Goal: Task Accomplishment & Management: Complete application form

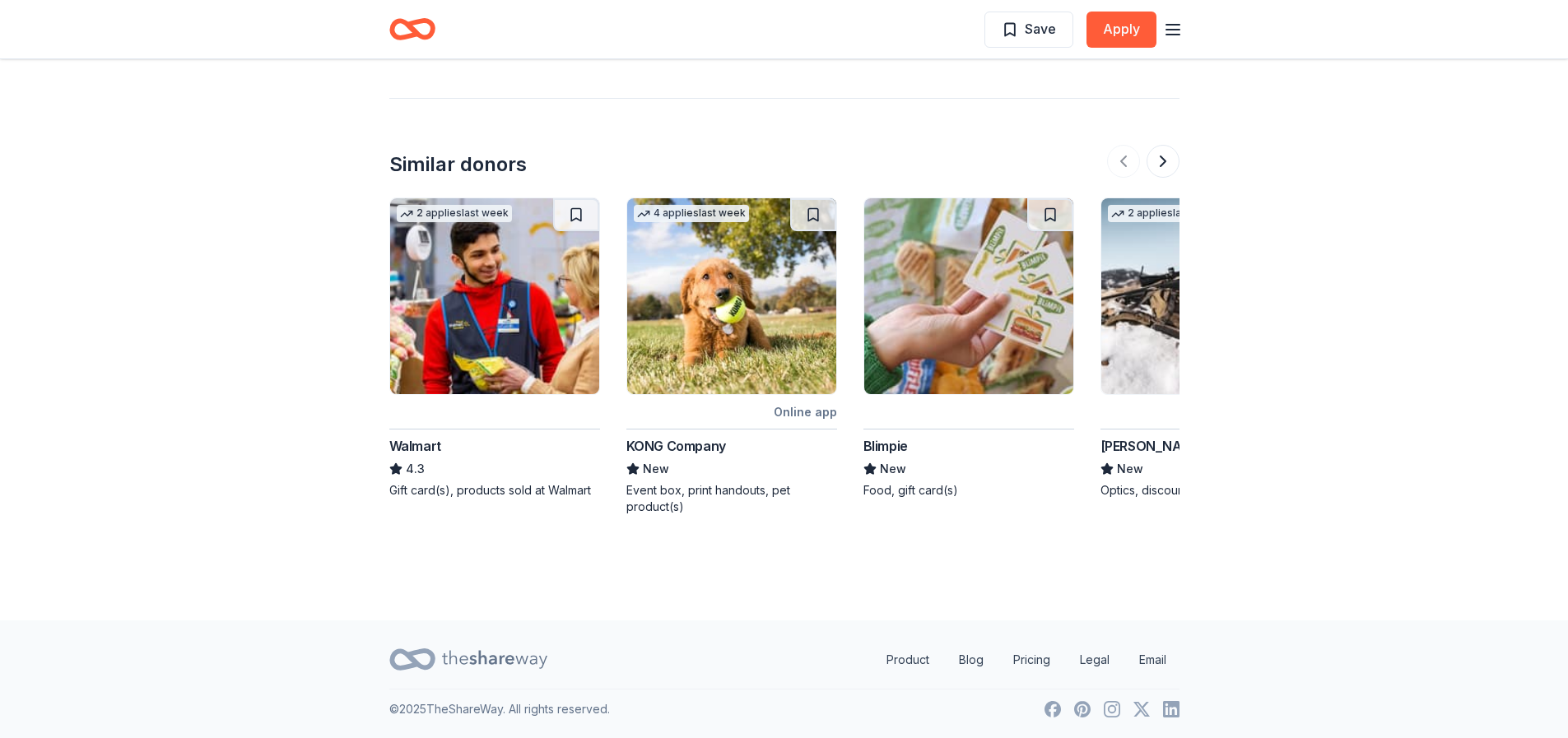
scroll to position [1795, 0]
click at [1163, 159] on button at bounding box center [1163, 160] width 33 height 33
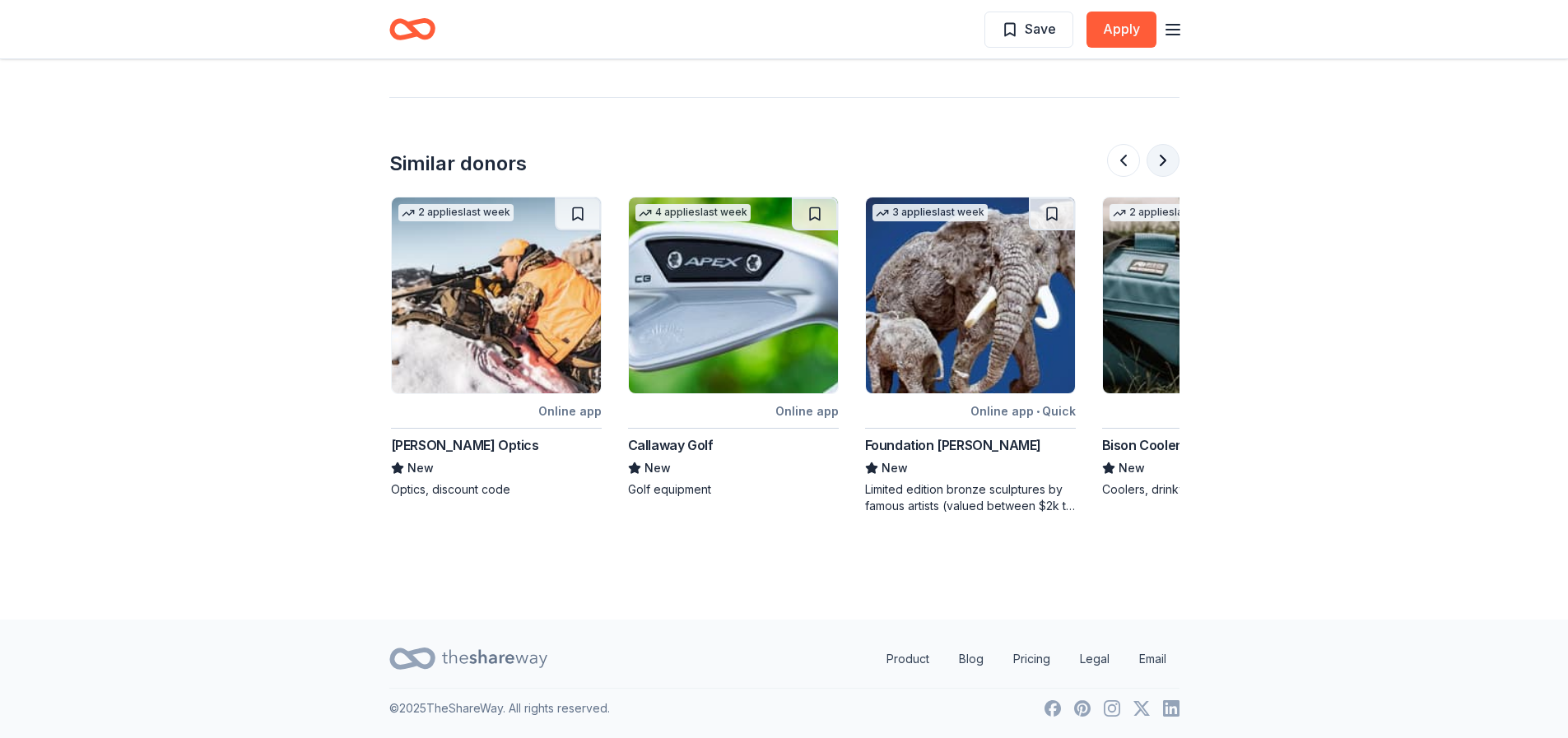
scroll to position [0, 712]
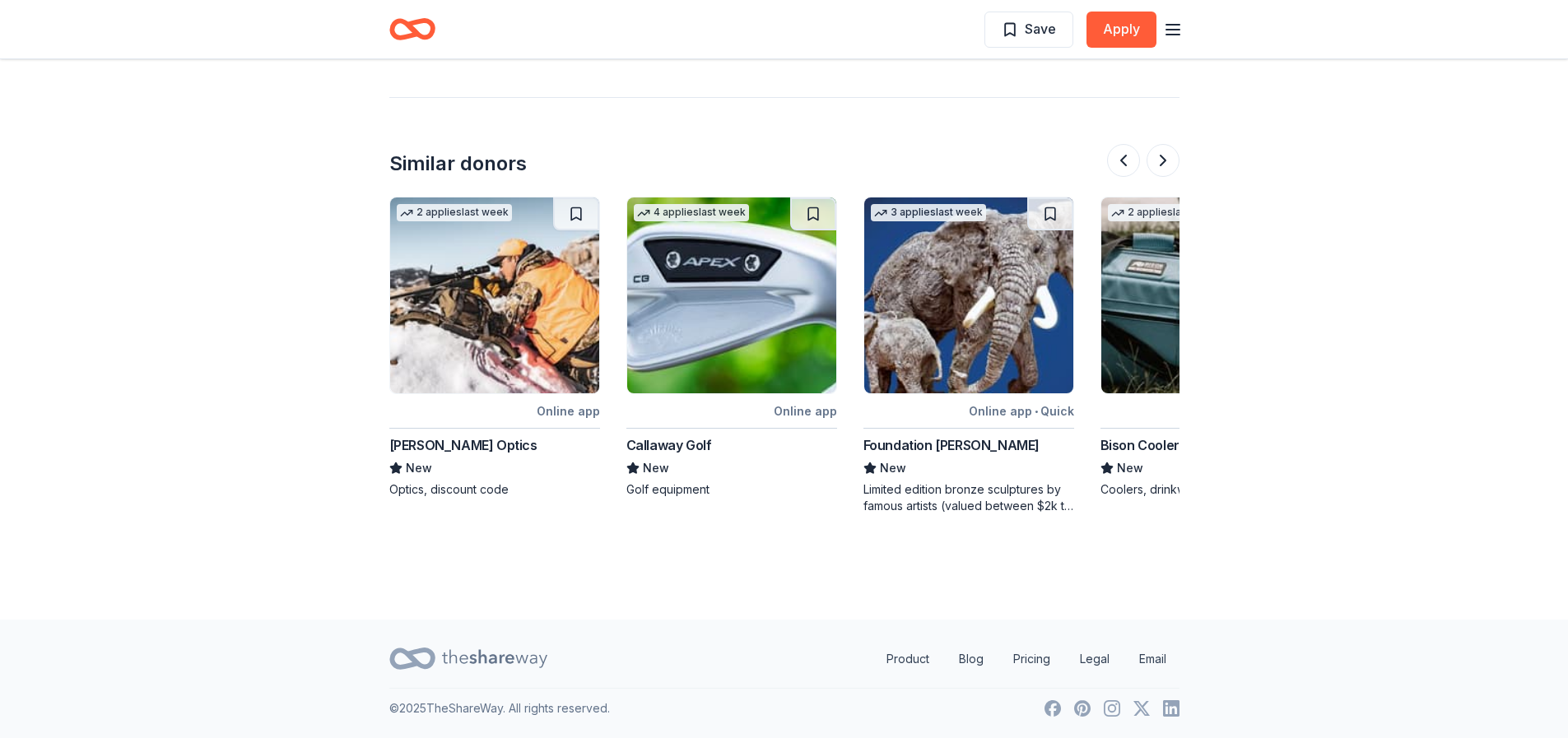
click at [729, 293] on img at bounding box center [732, 296] width 209 height 196
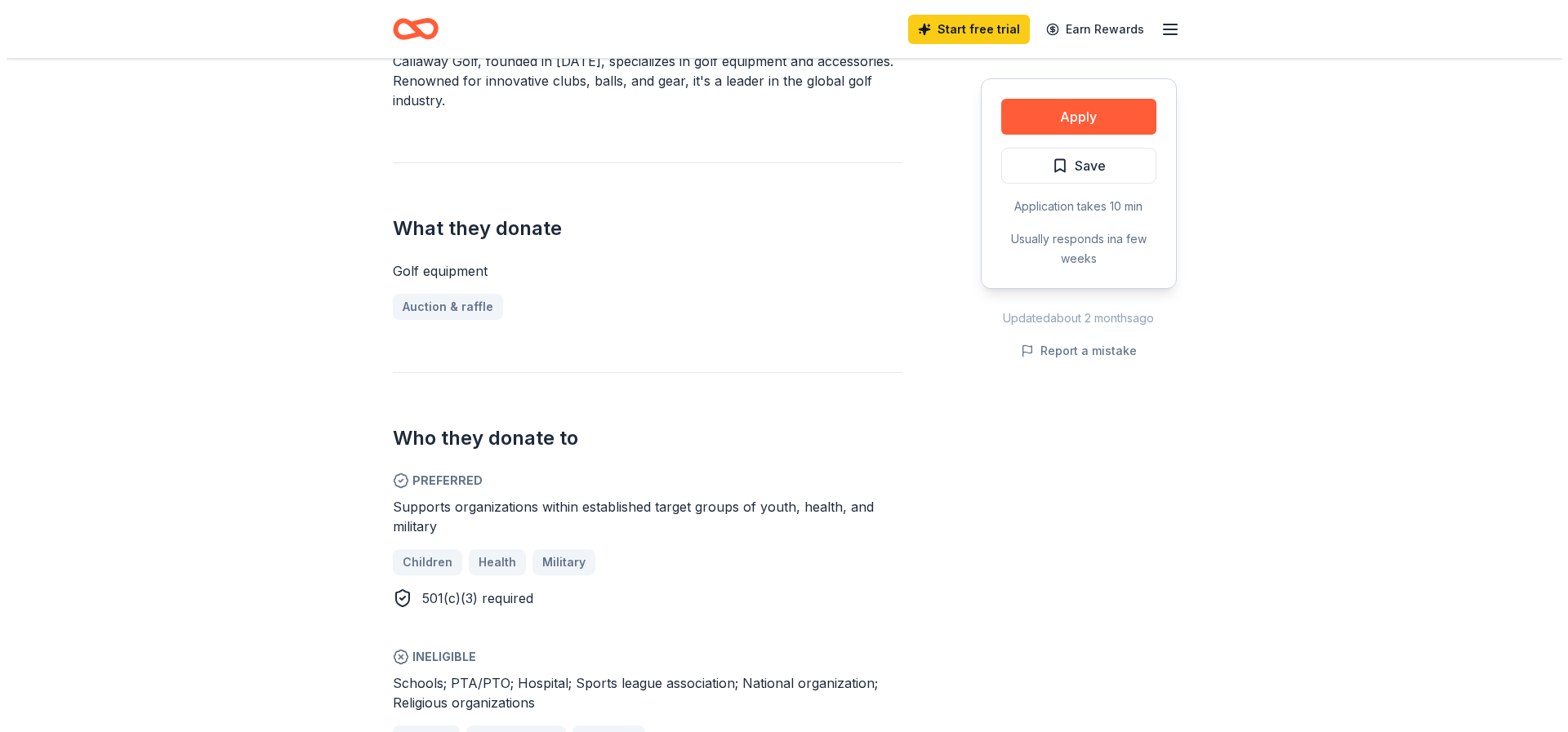
scroll to position [440, 0]
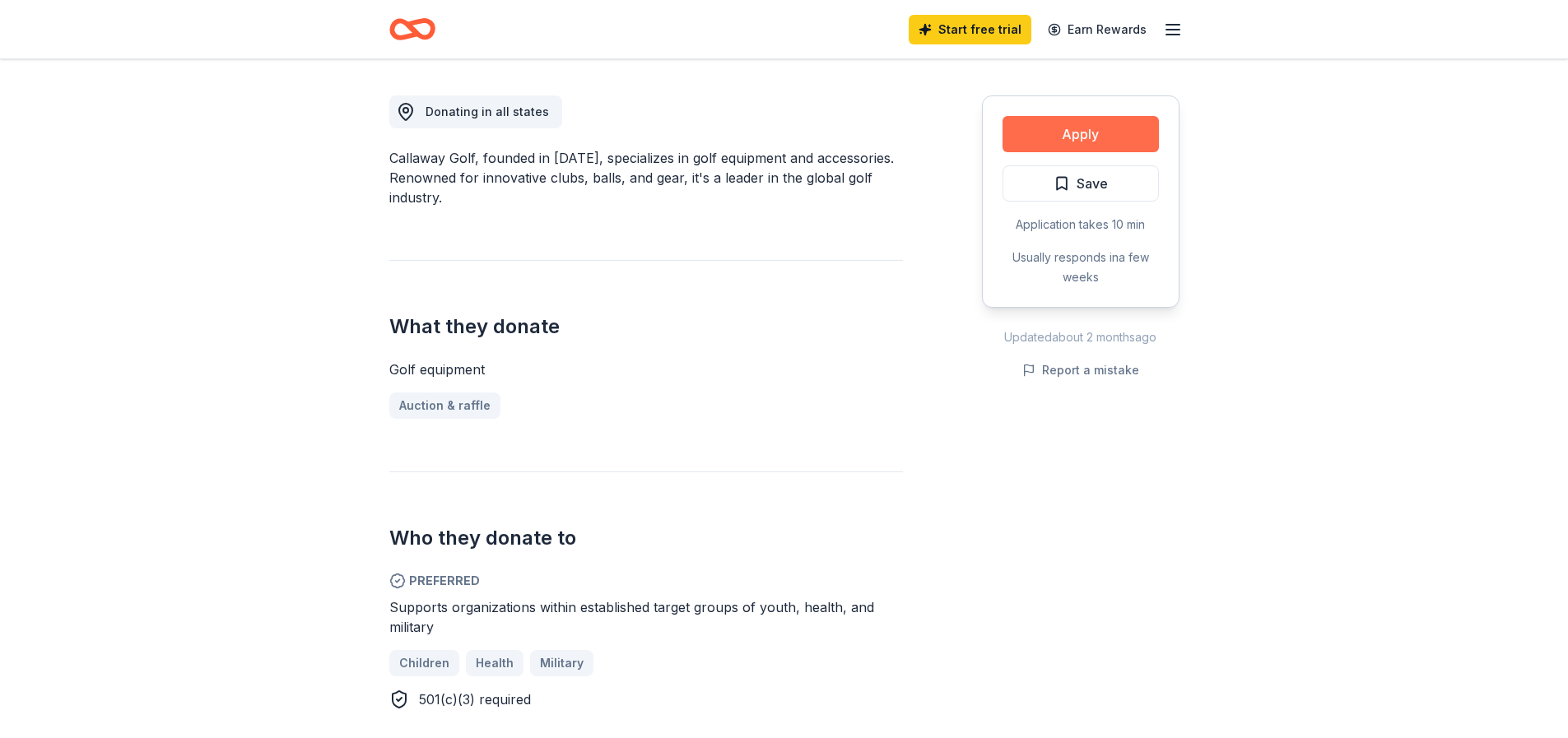
click at [1083, 131] on button "Apply" at bounding box center [1081, 135] width 157 height 37
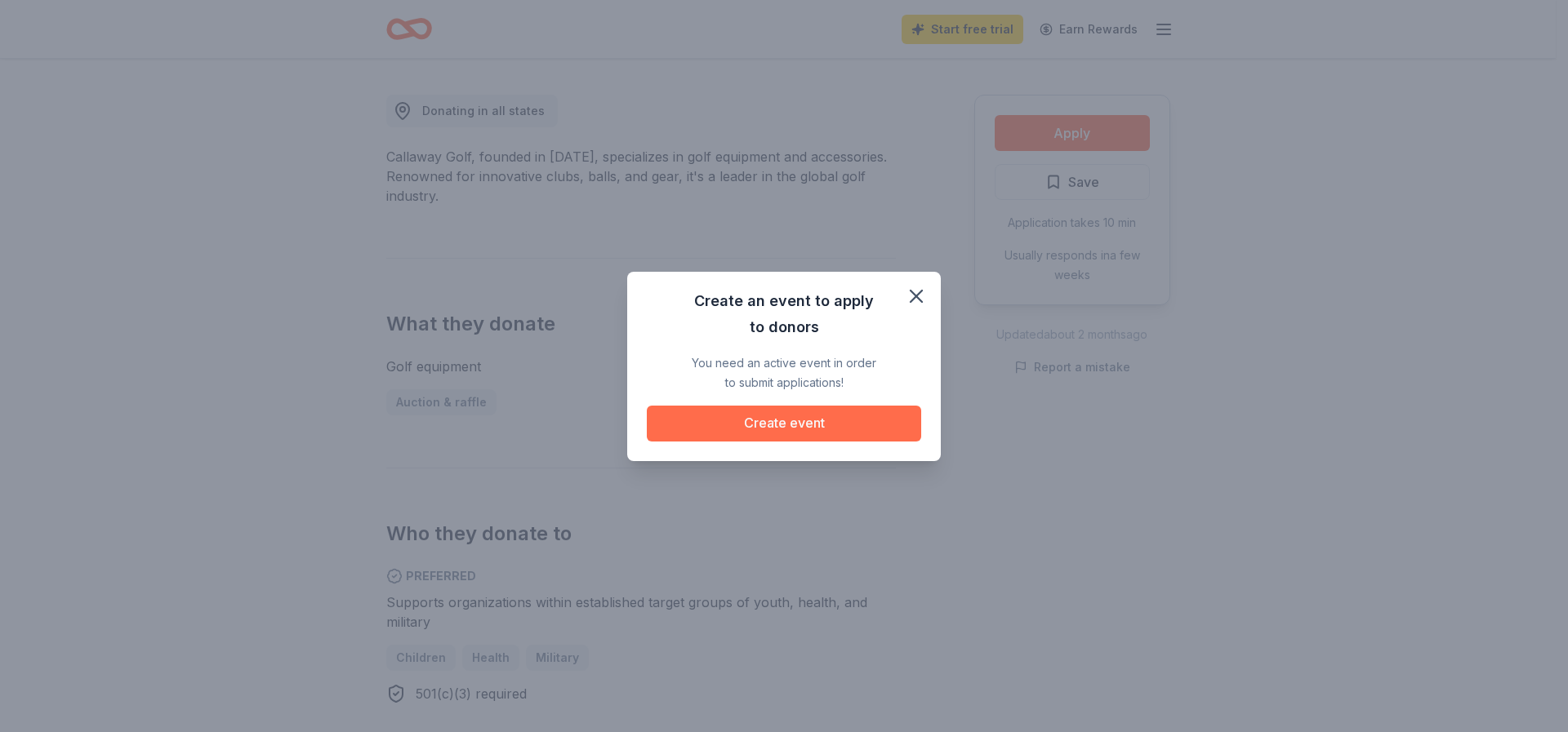
click at [779, 419] on button "Create event" at bounding box center [784, 424] width 274 height 36
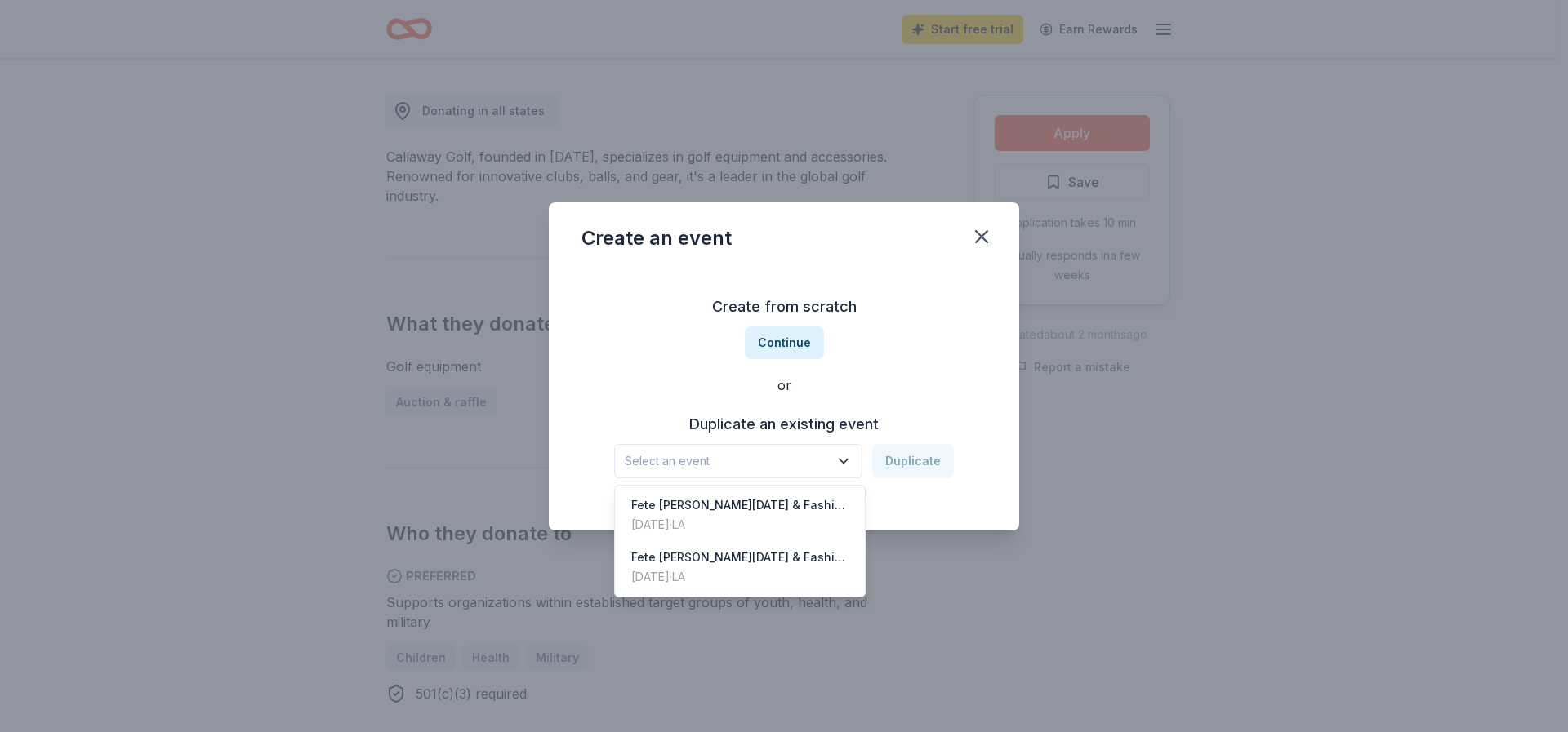
click at [642, 460] on span "Select an event" at bounding box center [727, 461] width 204 height 20
click at [779, 342] on div "Create from scratch Continue or Duplicate an existing event Select an event Dup…" at bounding box center [784, 386] width 405 height 237
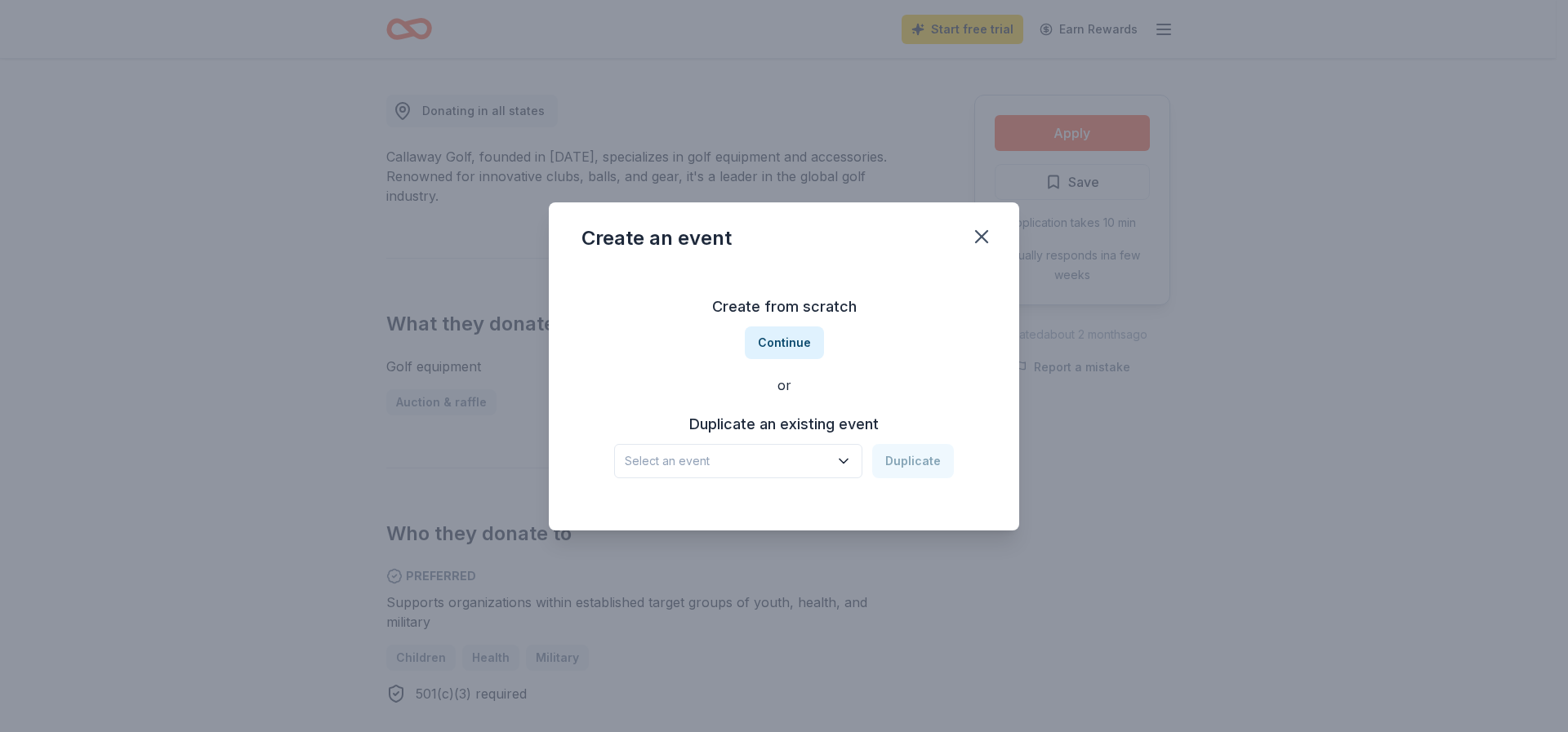
click at [779, 342] on button "Continue" at bounding box center [784, 343] width 79 height 33
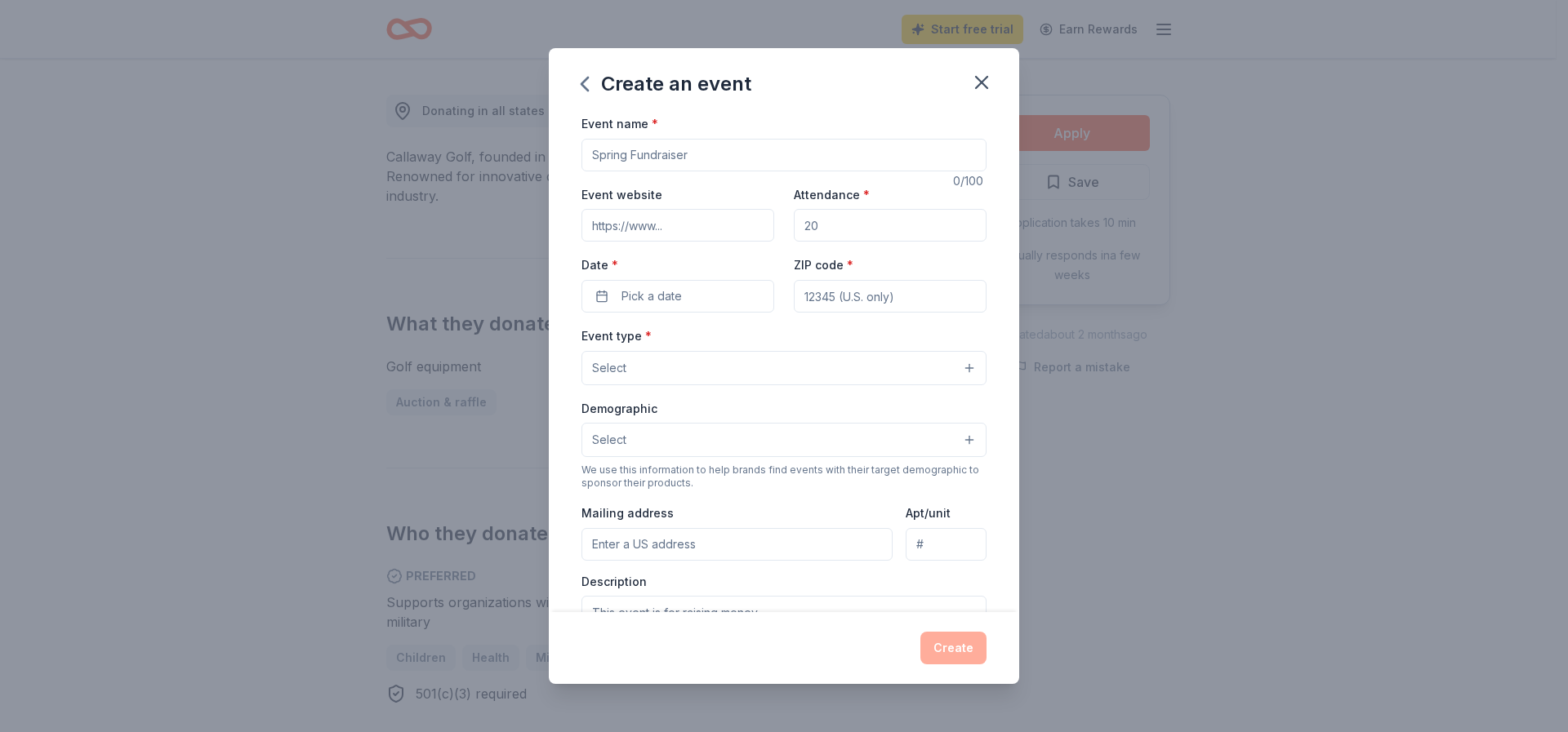
drag, startPoint x: 591, startPoint y: 152, endPoint x: 687, endPoint y: 165, distance: 96.9
click at [687, 165] on input "Event name *" at bounding box center [784, 155] width 405 height 33
type input "Fete [PERSON_NAME][DATE] Fundraiser Luncheon"
click at [666, 224] on input "Event website" at bounding box center [678, 225] width 193 height 33
type input "[URL][DOMAIN_NAME]"
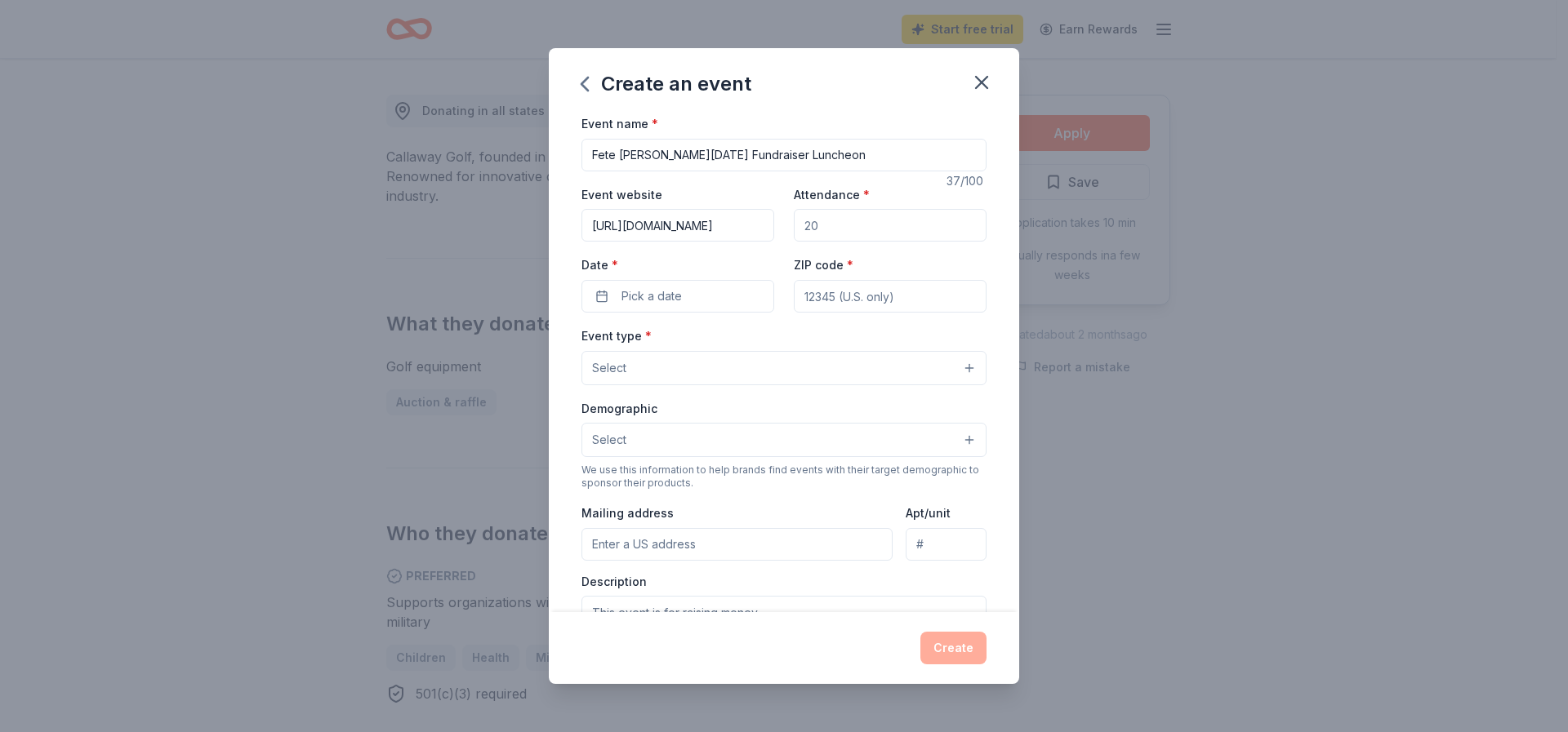
click at [794, 223] on input "Attendance *" at bounding box center [890, 225] width 193 height 33
type input "1000"
click at [608, 296] on button "Pick a date" at bounding box center [678, 296] width 193 height 33
click at [763, 340] on button "Go to next month" at bounding box center [762, 339] width 23 height 23
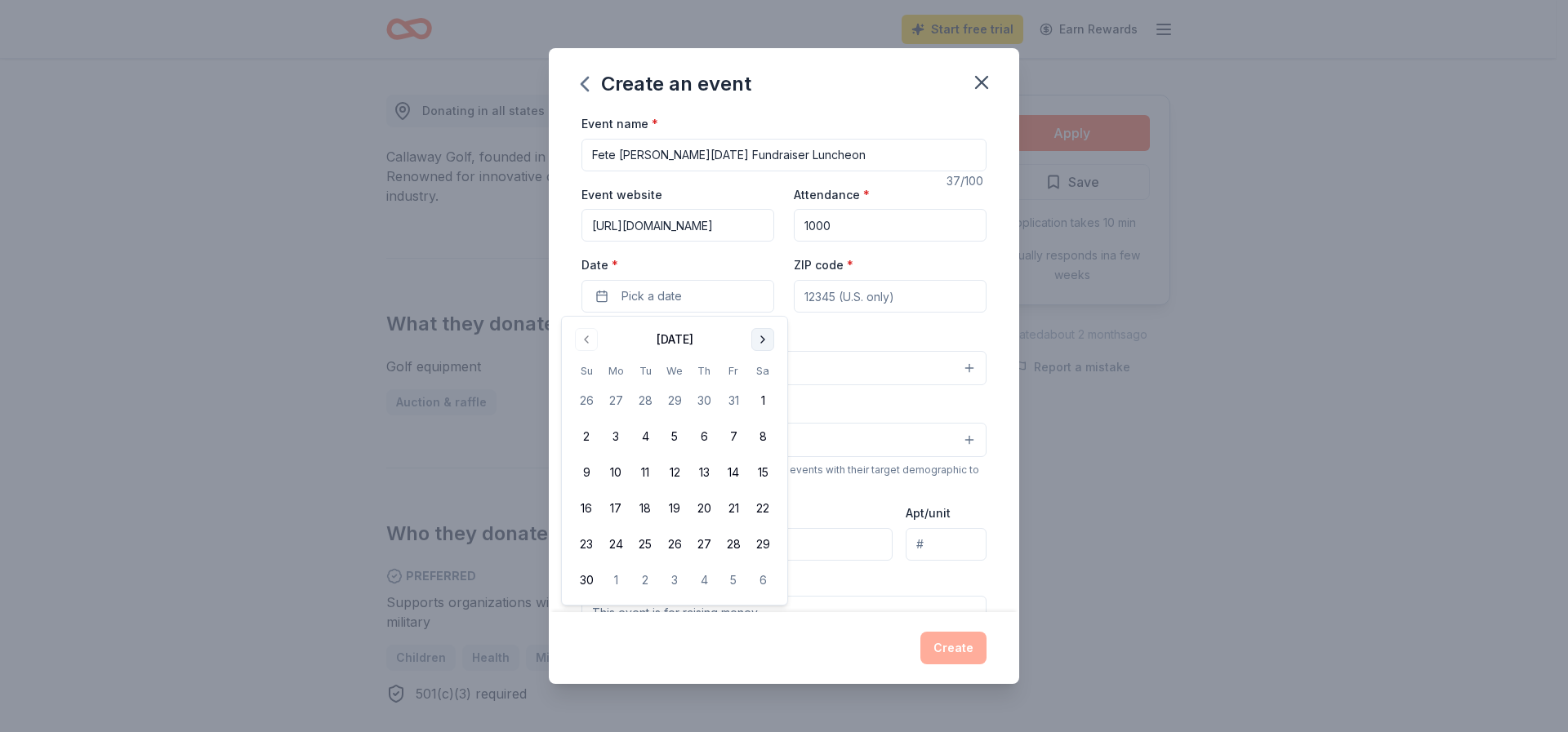
click at [763, 340] on button "Go to next month" at bounding box center [762, 339] width 23 height 23
click at [612, 401] on button "1" at bounding box center [616, 401] width 29 height 29
click at [808, 300] on input "ZIP code *" at bounding box center [890, 296] width 193 height 33
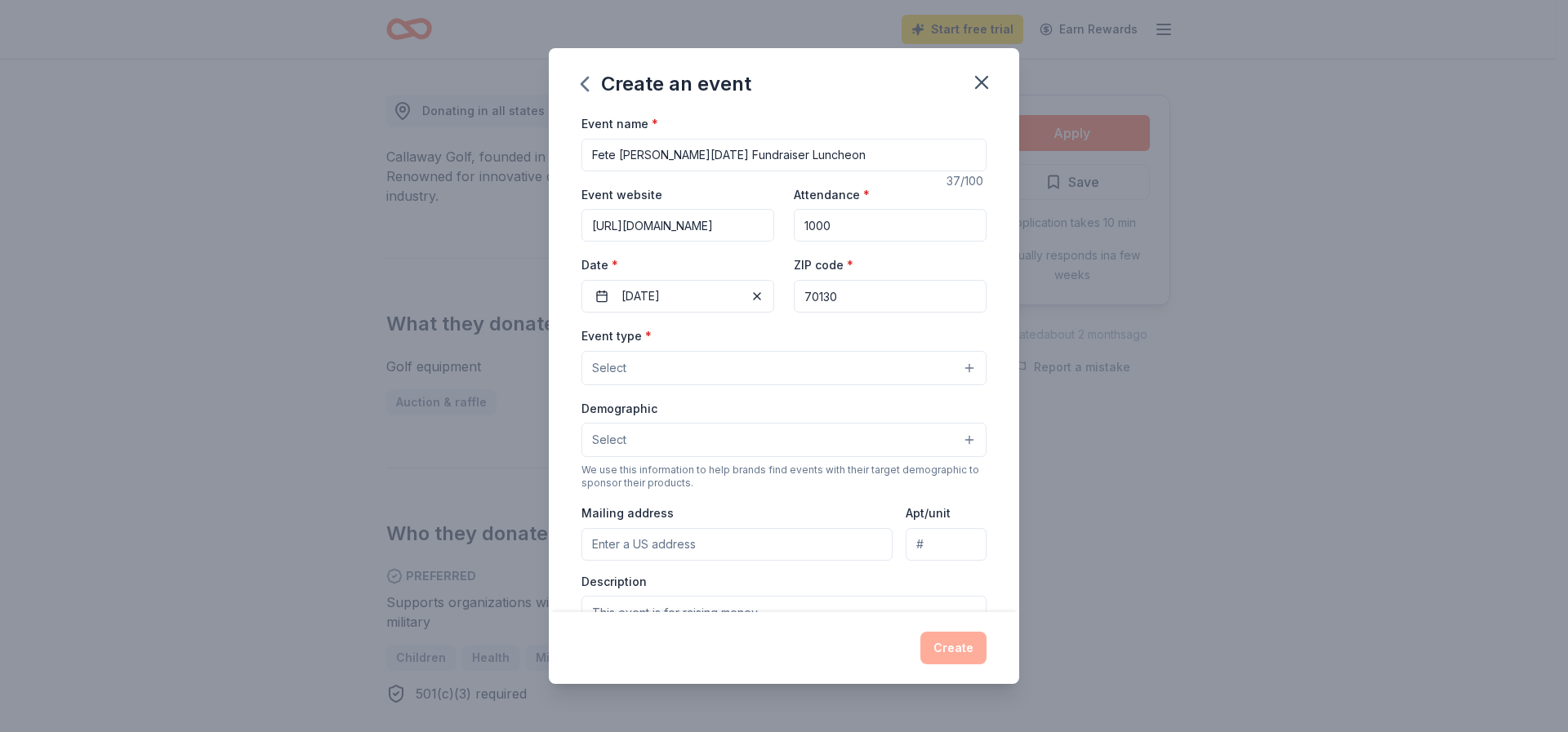
type input "70130"
click at [957, 368] on button "Select" at bounding box center [784, 369] width 405 height 35
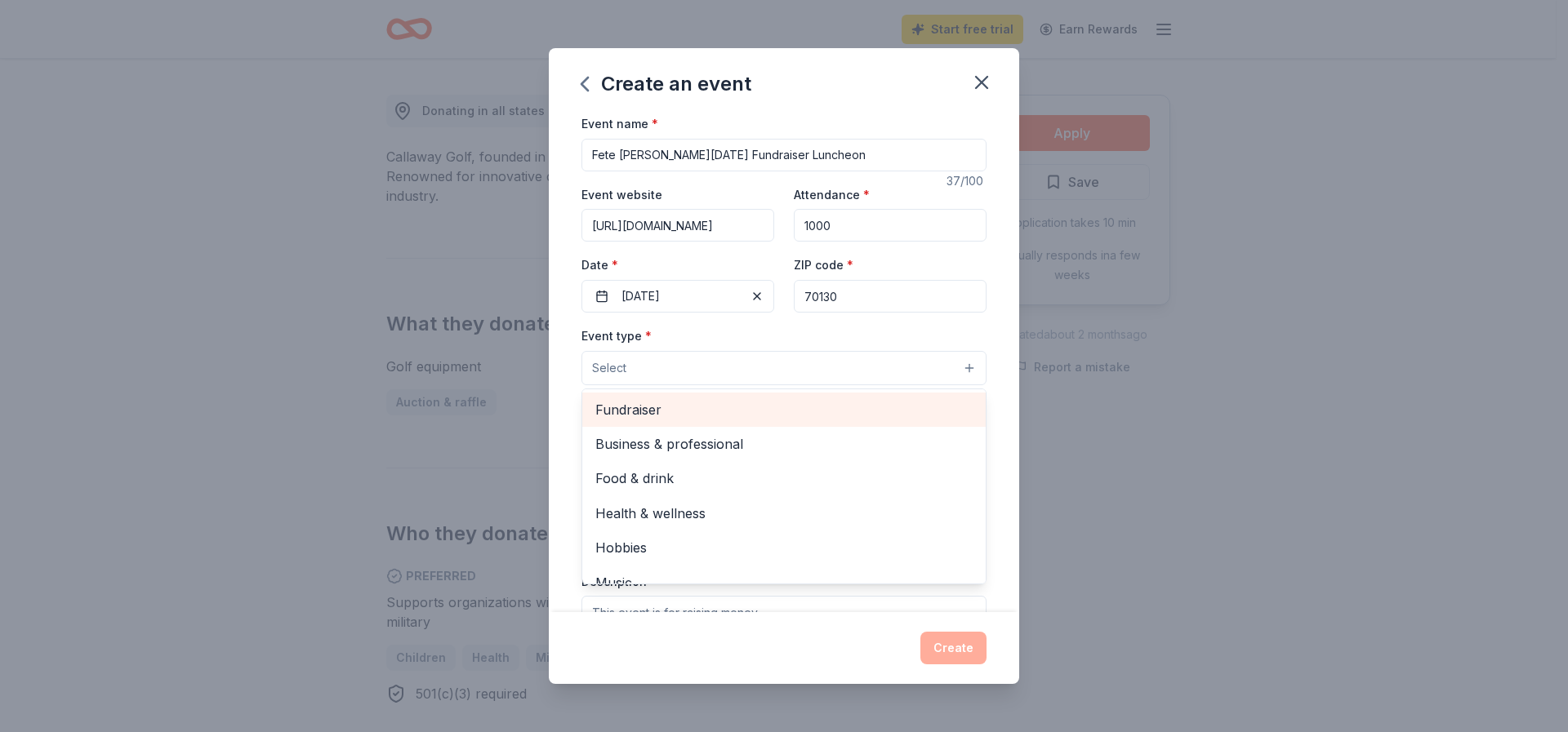
click at [640, 411] on span "Fundraiser" at bounding box center [783, 410] width 377 height 21
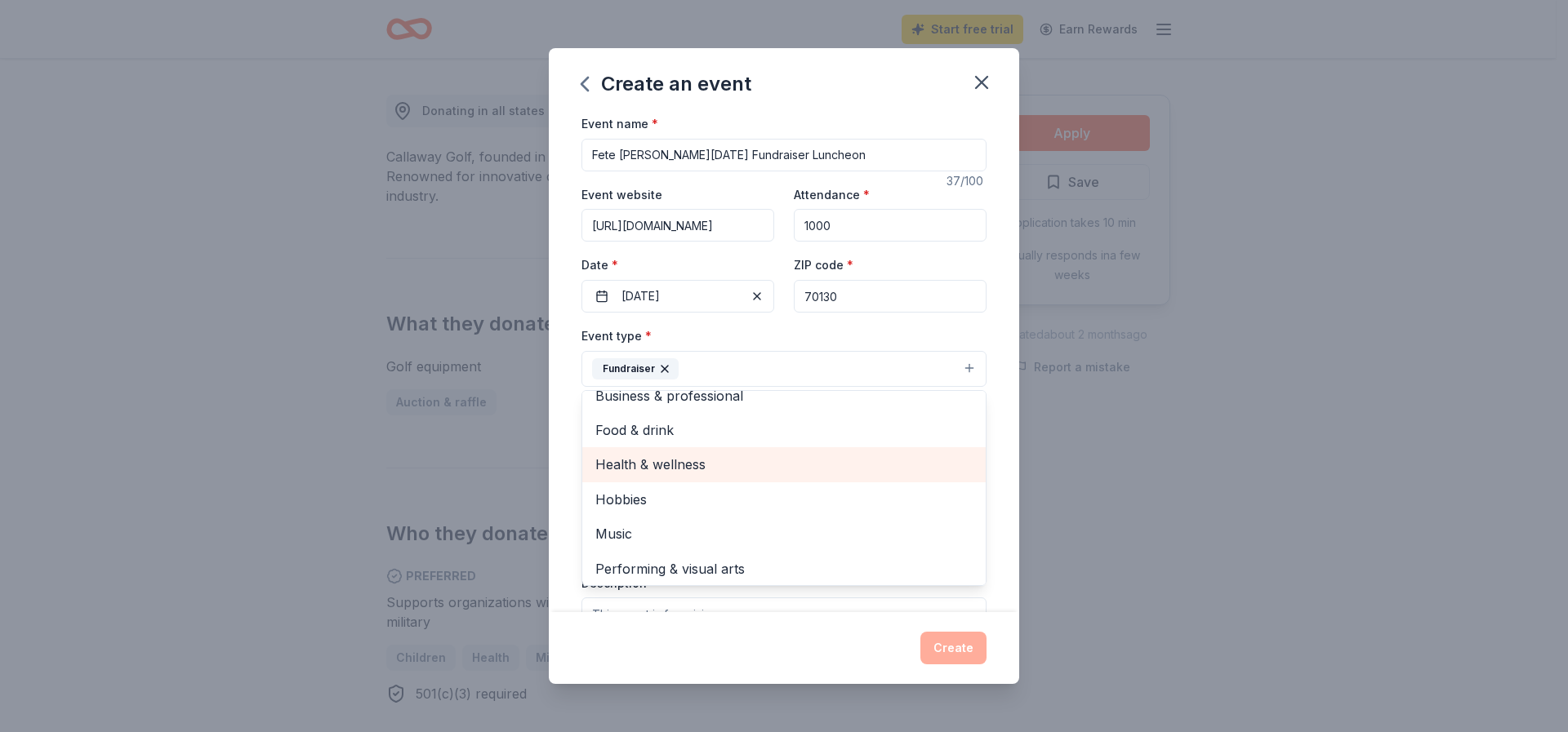
scroll to position [20, 0]
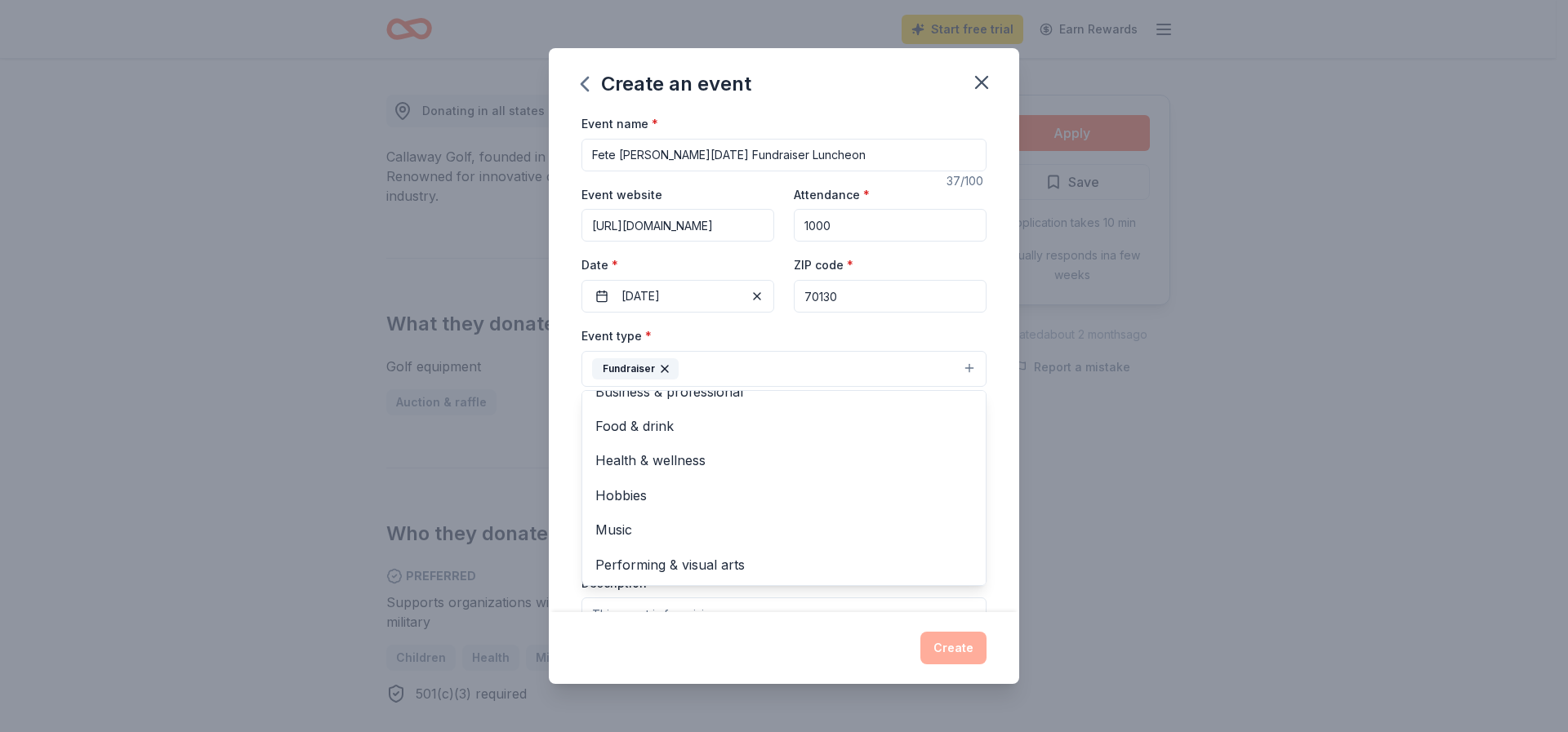
click at [699, 337] on div "Event type * Fundraiser Business & professional Food & drink Health & wellness …" at bounding box center [784, 356] width 405 height 61
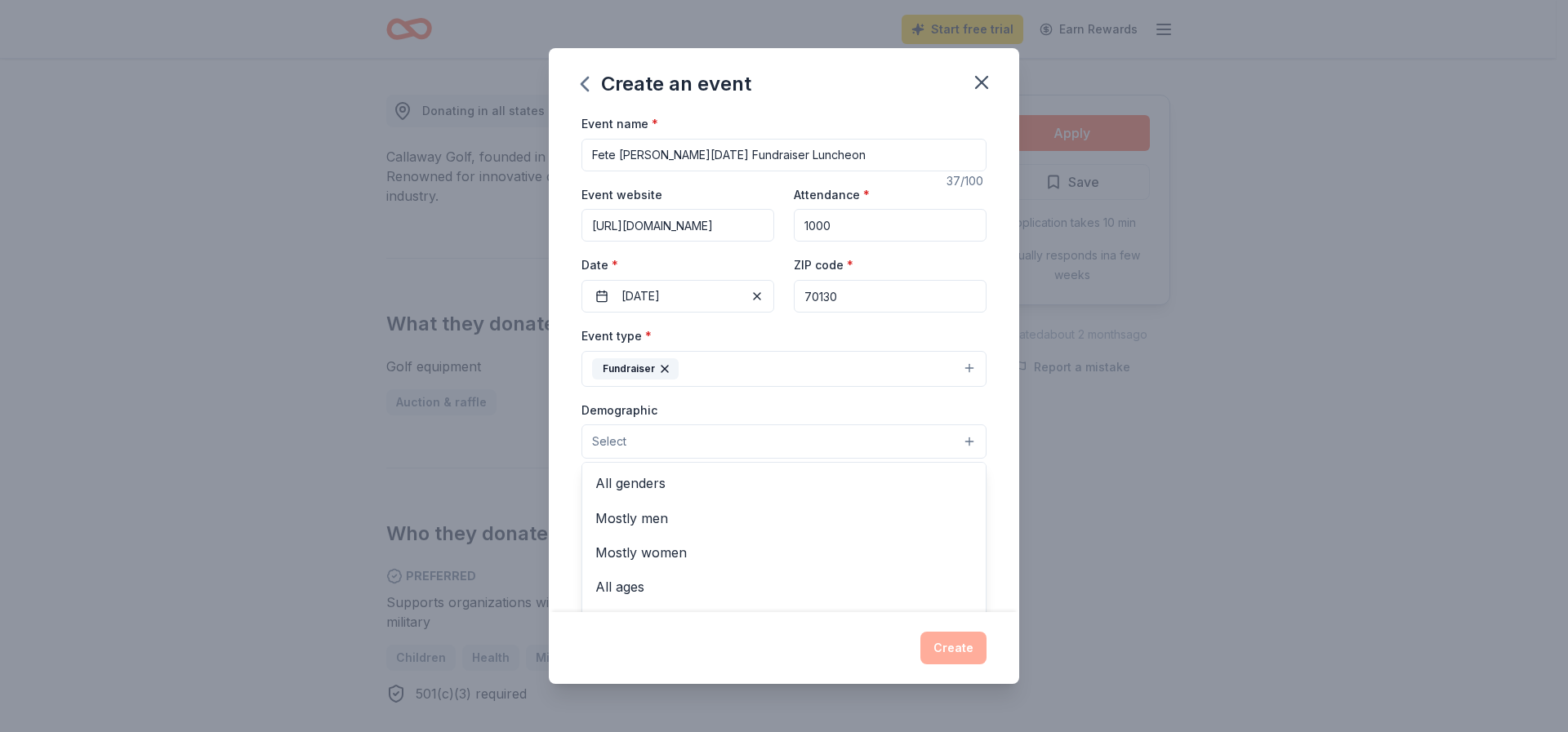
click at [953, 440] on button "Select" at bounding box center [784, 441] width 405 height 35
click at [651, 483] on span "All genders" at bounding box center [783, 482] width 377 height 21
click at [620, 555] on span "All ages" at bounding box center [783, 554] width 377 height 21
click at [978, 509] on div "Event name * Fete de Noel 2025 Fundraiser Luncheon 37 /100 Event website https:…" at bounding box center [784, 362] width 471 height 499
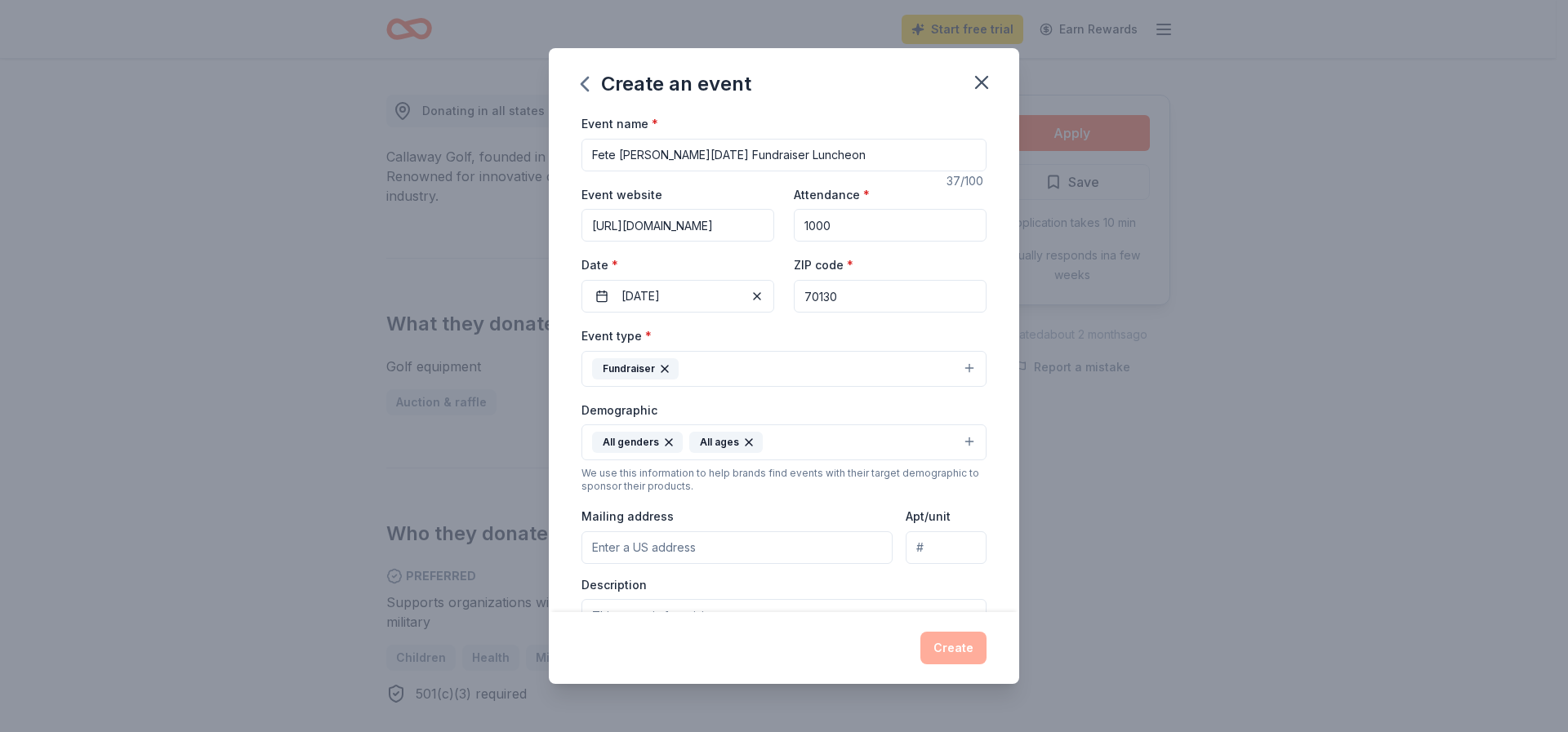
click at [591, 545] on input "Mailing address" at bounding box center [737, 548] width 311 height 33
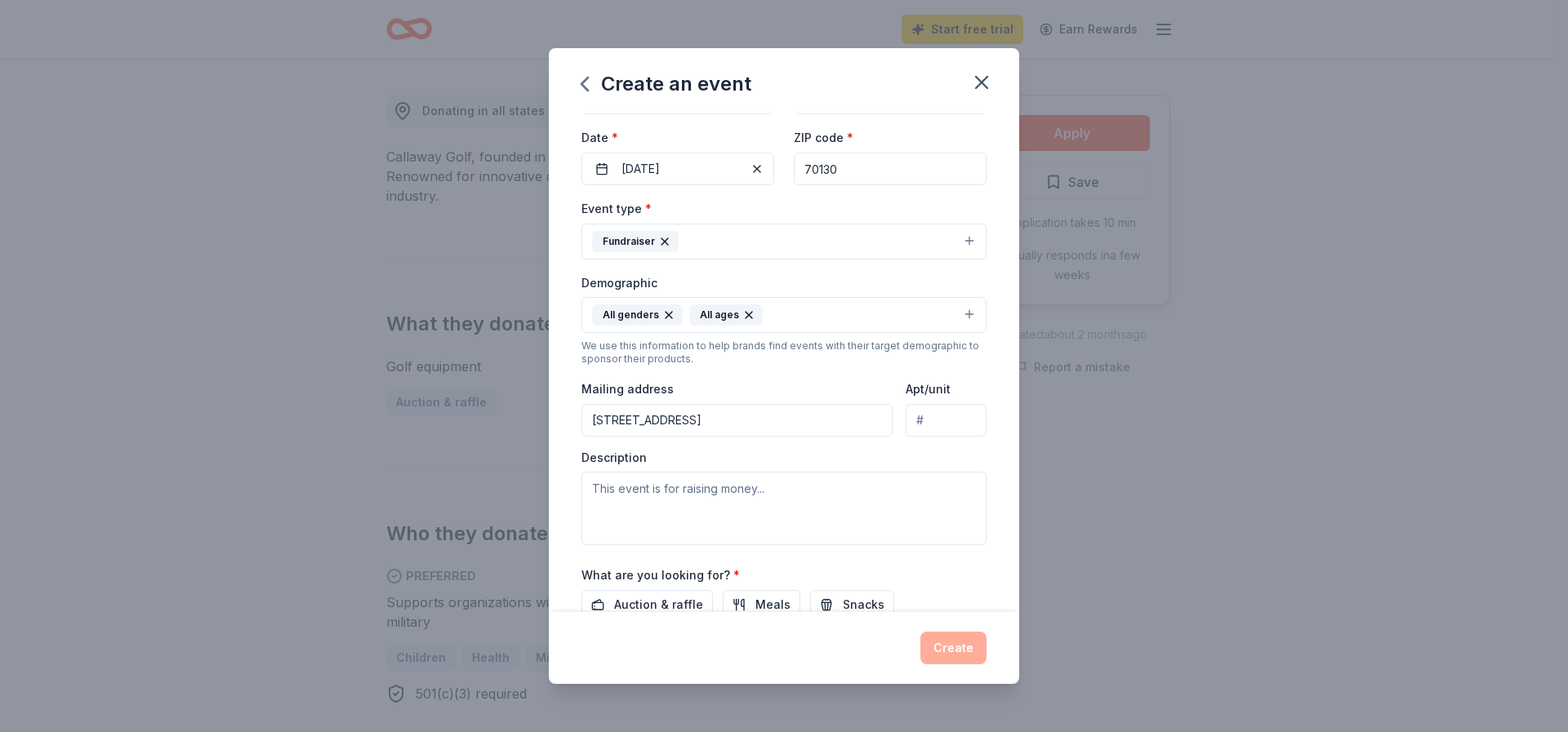
scroll to position [122, 0]
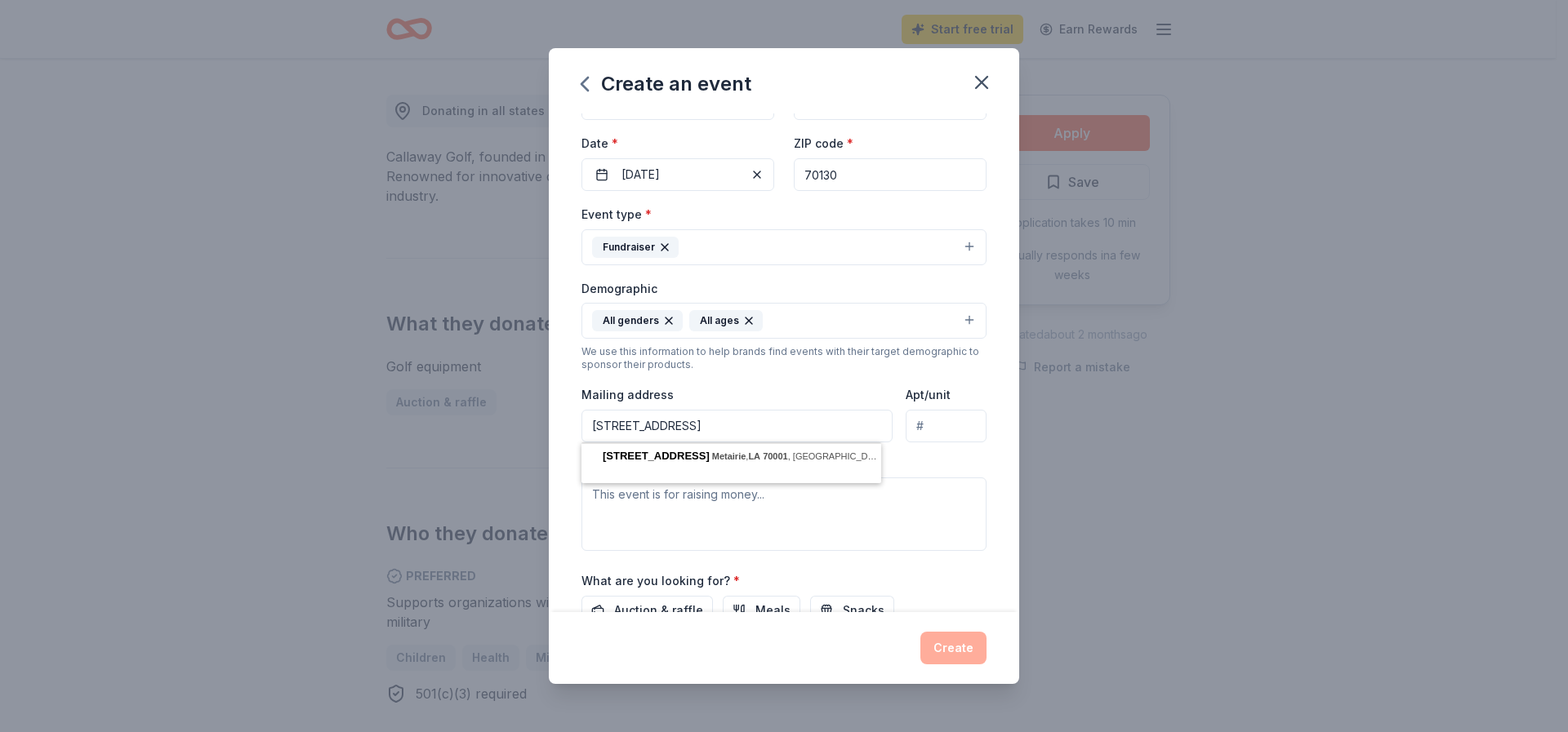
type input "1812 Severn Ave, Metairie, LA 70001"
click at [728, 520] on textarea at bounding box center [784, 514] width 405 height 74
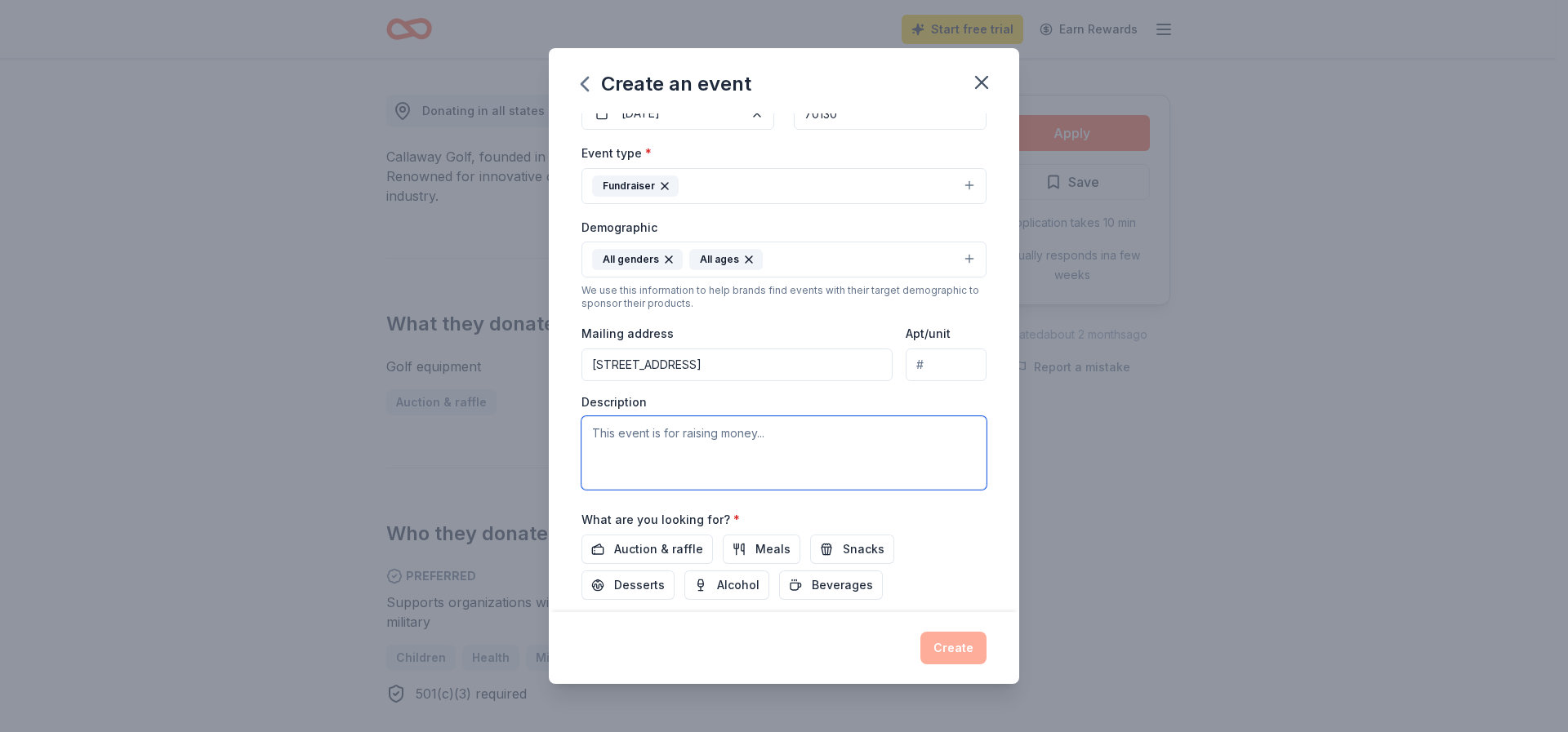
scroll to position [285, 0]
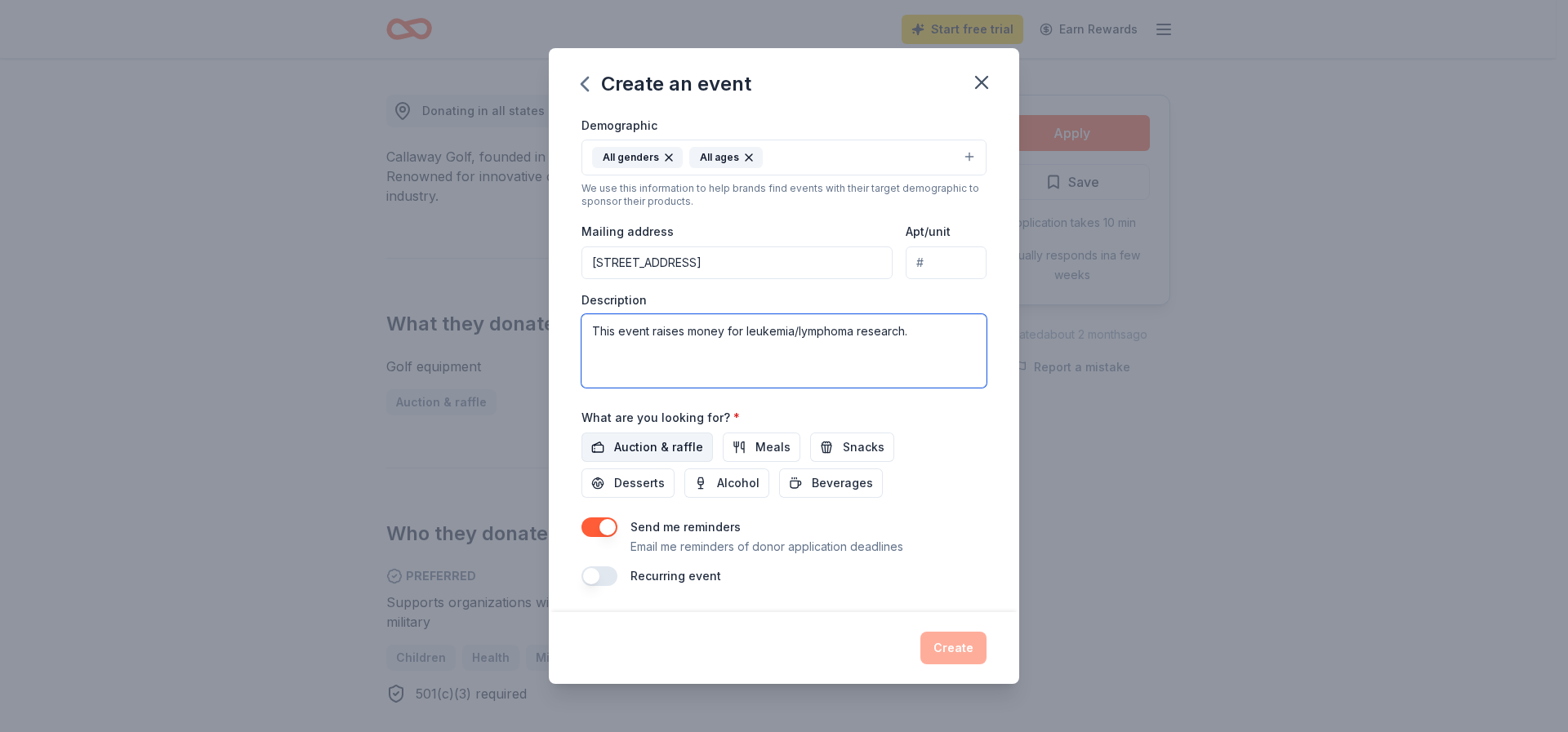
type textarea "This event raises money for leukemia/lymphoma research."
click at [631, 443] on span "Auction & raffle" at bounding box center [659, 448] width 89 height 20
click at [958, 650] on button "Create" at bounding box center [953, 648] width 66 height 33
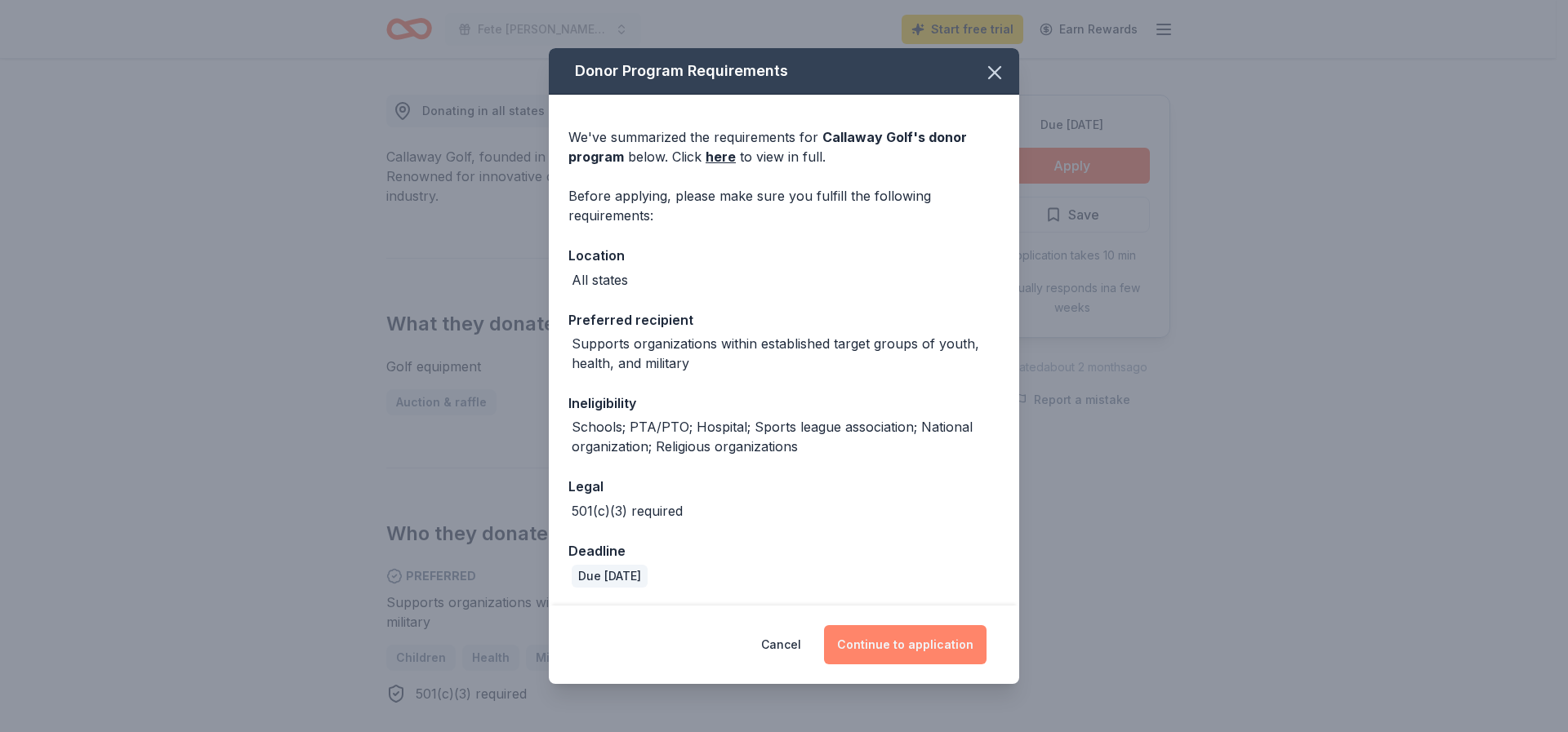
click at [916, 644] on button "Continue to application" at bounding box center [905, 645] width 163 height 39
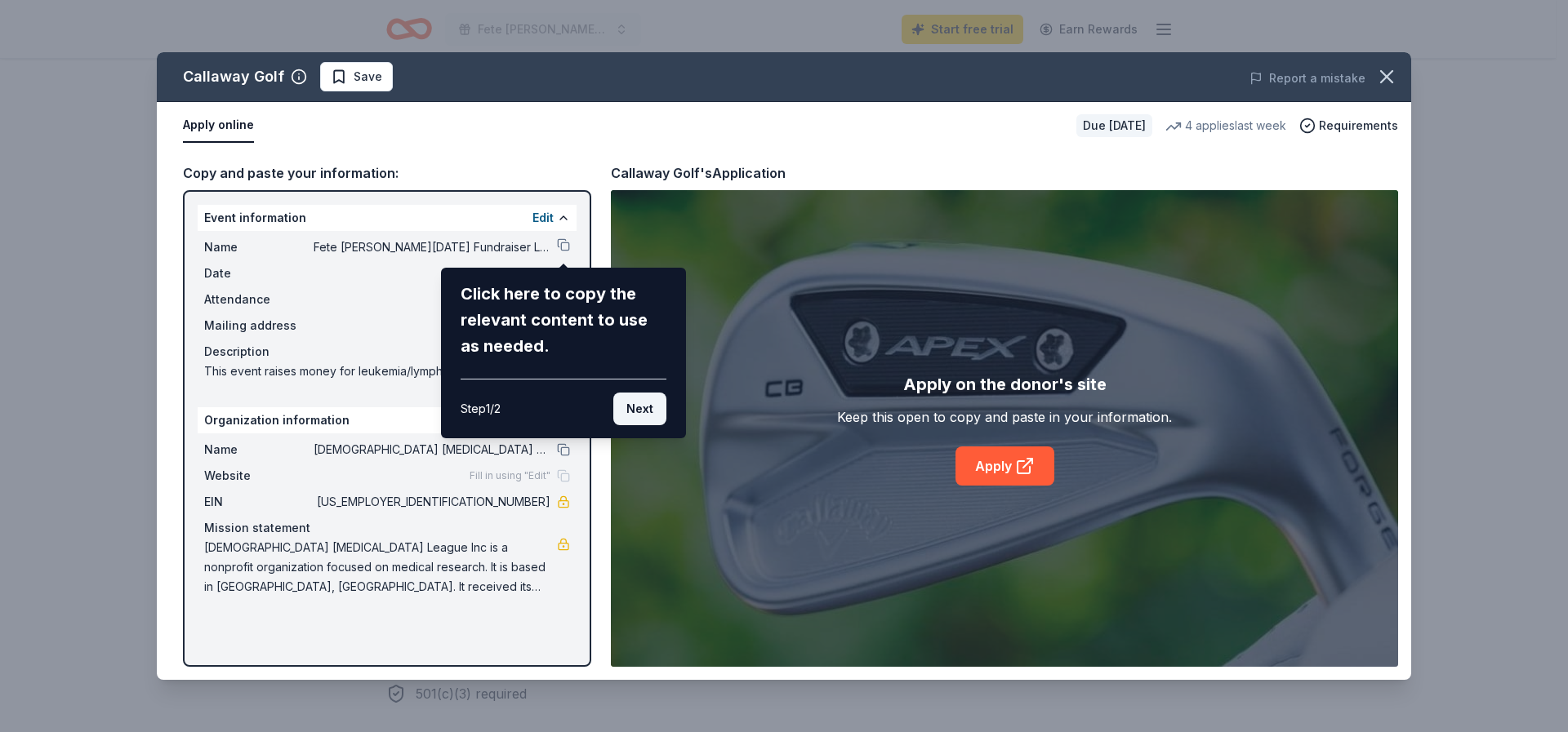
click at [639, 409] on button "Next" at bounding box center [640, 409] width 53 height 33
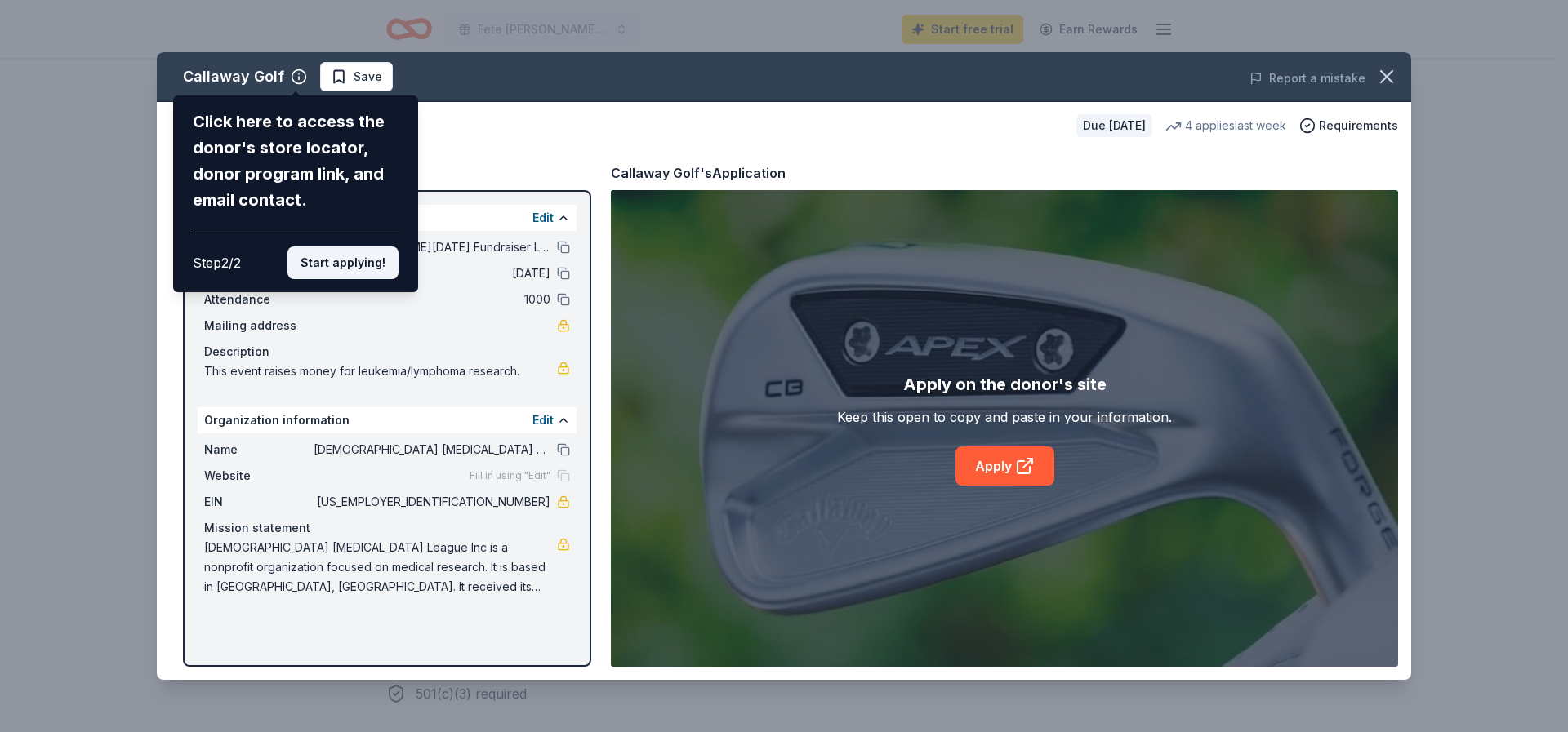
click at [348, 258] on button "Start applying!" at bounding box center [342, 262] width 111 height 33
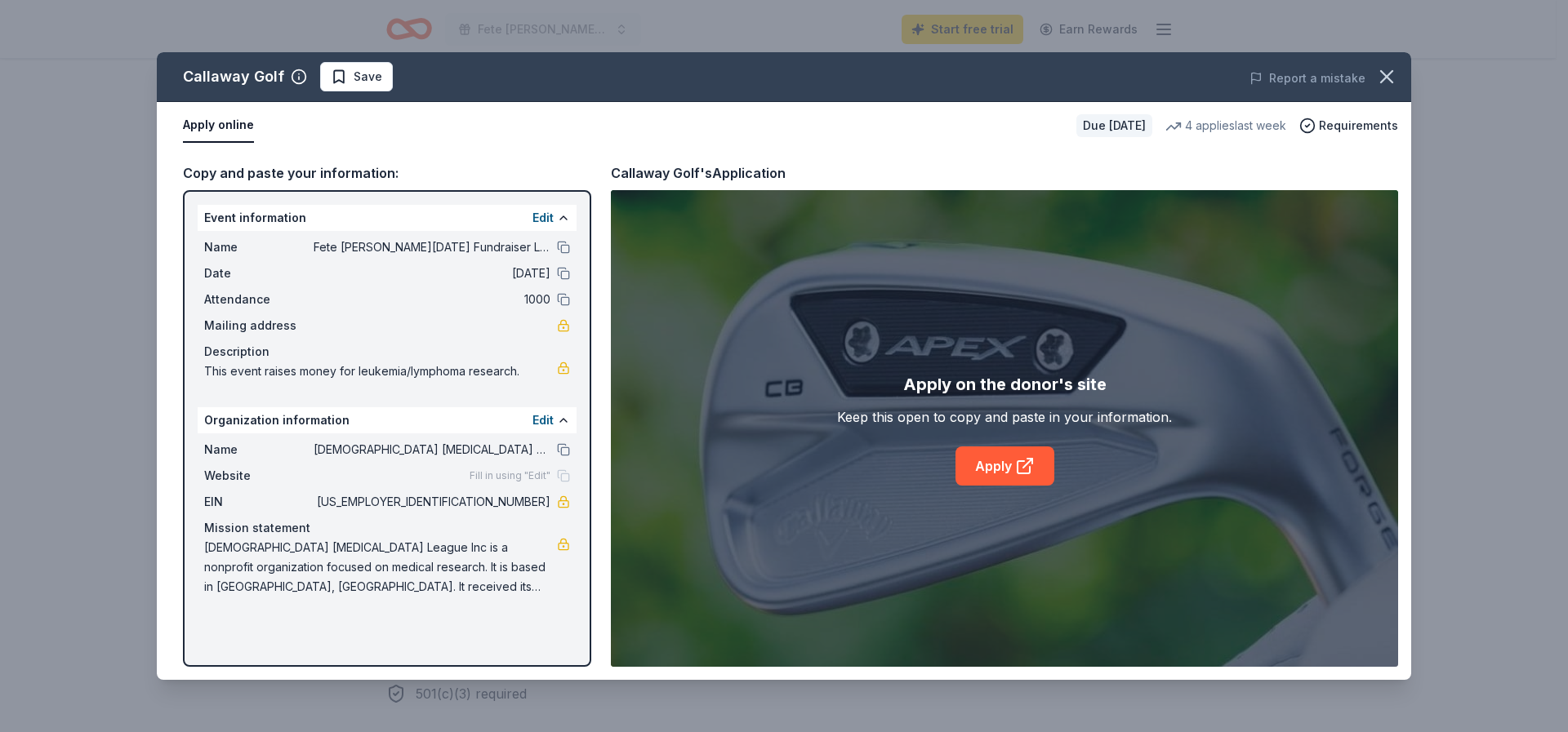
click at [541, 475] on span "Fill in using "Edit"" at bounding box center [510, 476] width 81 height 13
click at [235, 478] on span "Website" at bounding box center [259, 476] width 109 height 20
click at [548, 419] on button "Edit" at bounding box center [542, 420] width 21 height 20
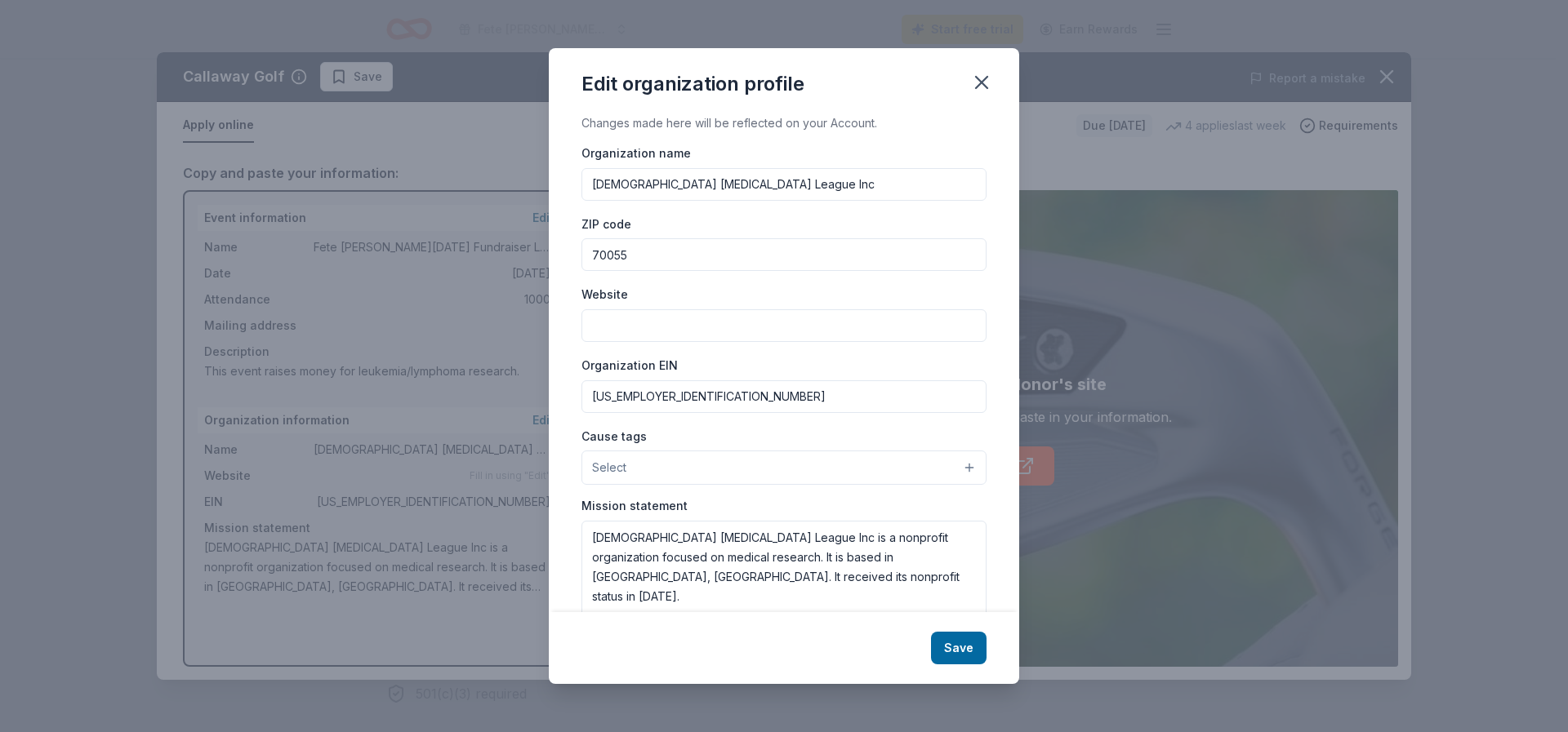
click at [594, 329] on input "Website" at bounding box center [784, 326] width 405 height 33
type input "www.ladiesleukemialeague.org"
click at [959, 470] on button "Select" at bounding box center [784, 468] width 405 height 35
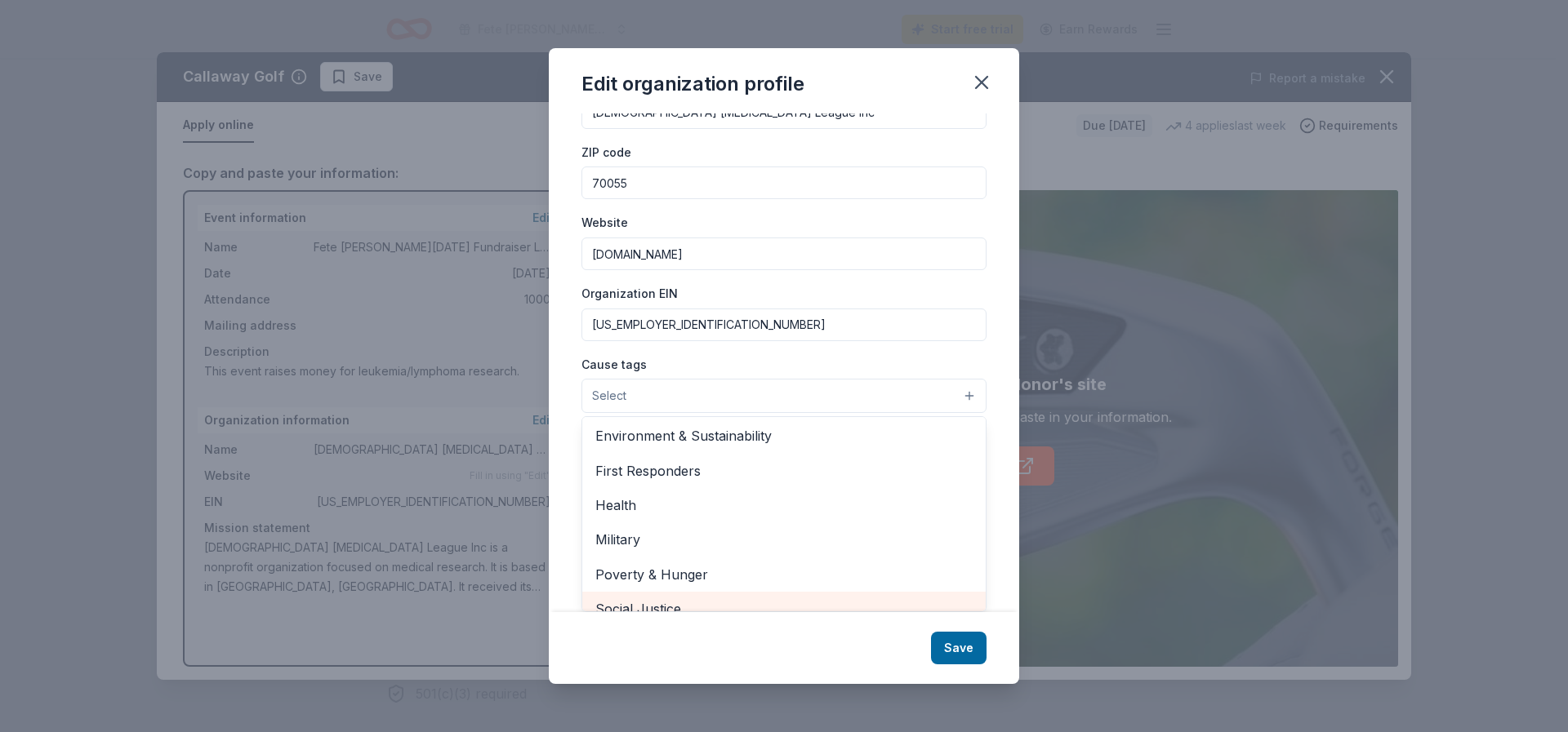
scroll to position [146, 0]
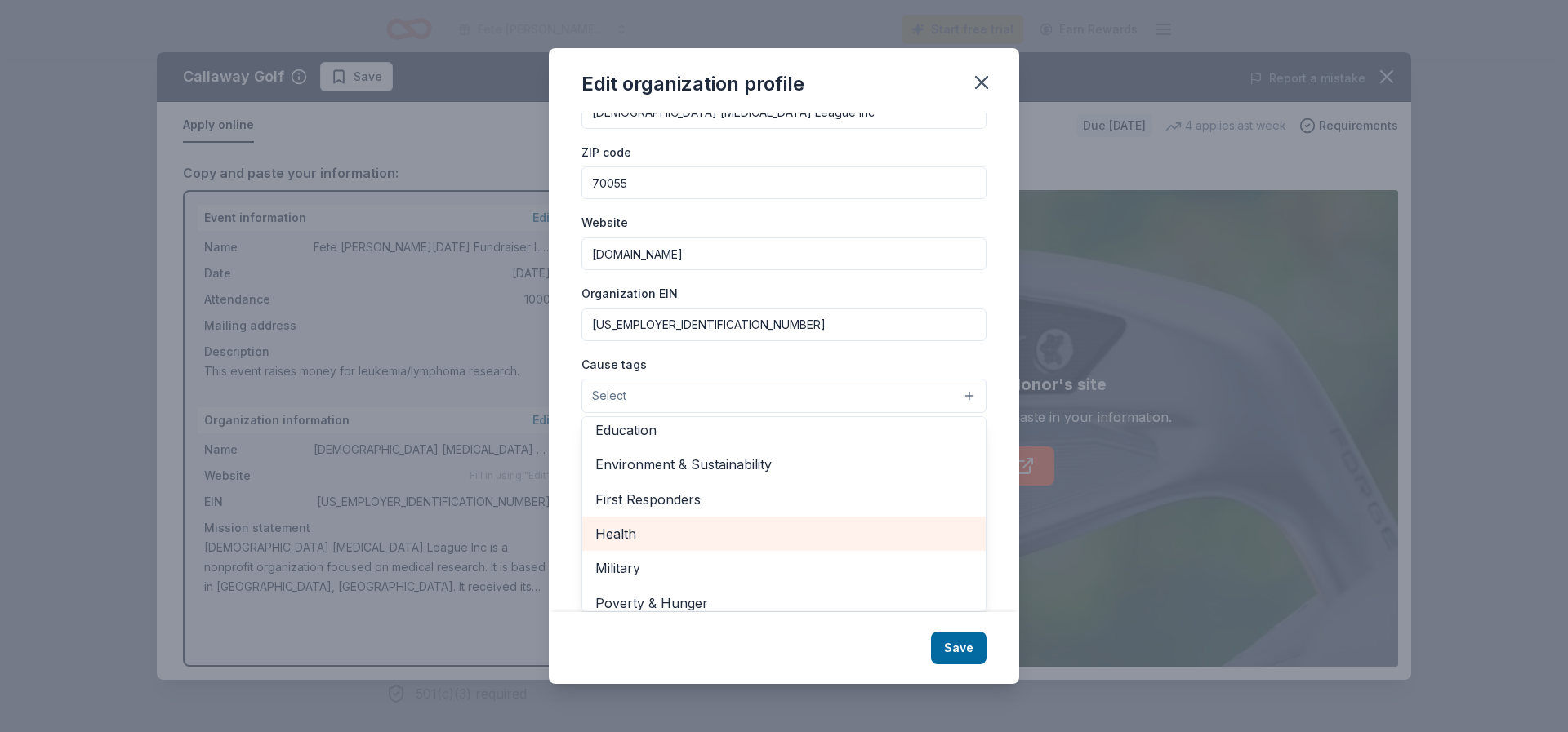
drag, startPoint x: 628, startPoint y: 534, endPoint x: 684, endPoint y: 539, distance: 56.2
click at [630, 534] on span "Health" at bounding box center [783, 533] width 377 height 21
click at [960, 654] on div "Edit organization profile Changes made here will be reflected on your Account. …" at bounding box center [784, 366] width 471 height 636
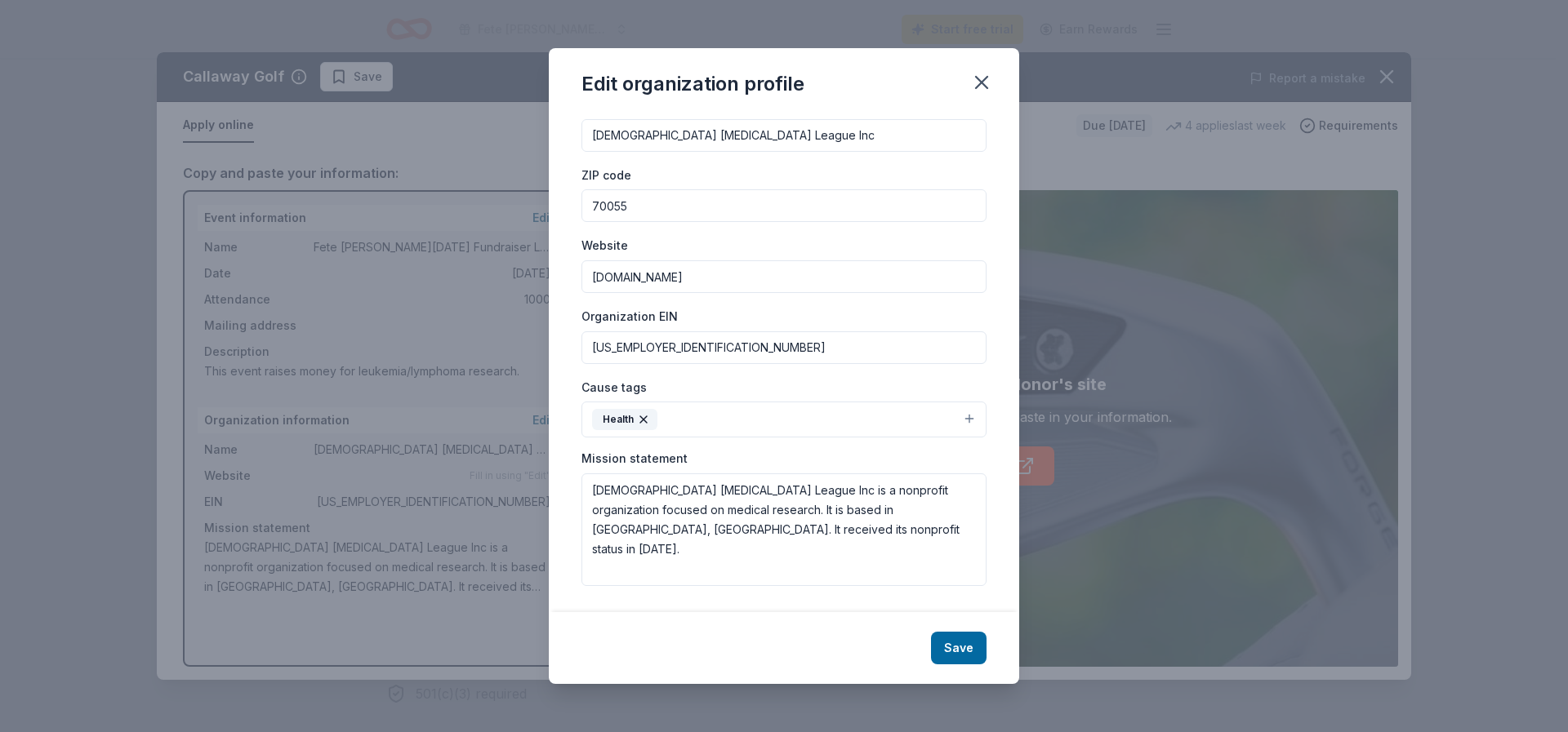
scroll to position [49, 0]
click at [964, 651] on button "Save" at bounding box center [958, 648] width 55 height 33
click at [980, 80] on icon "button" at bounding box center [981, 82] width 12 height 12
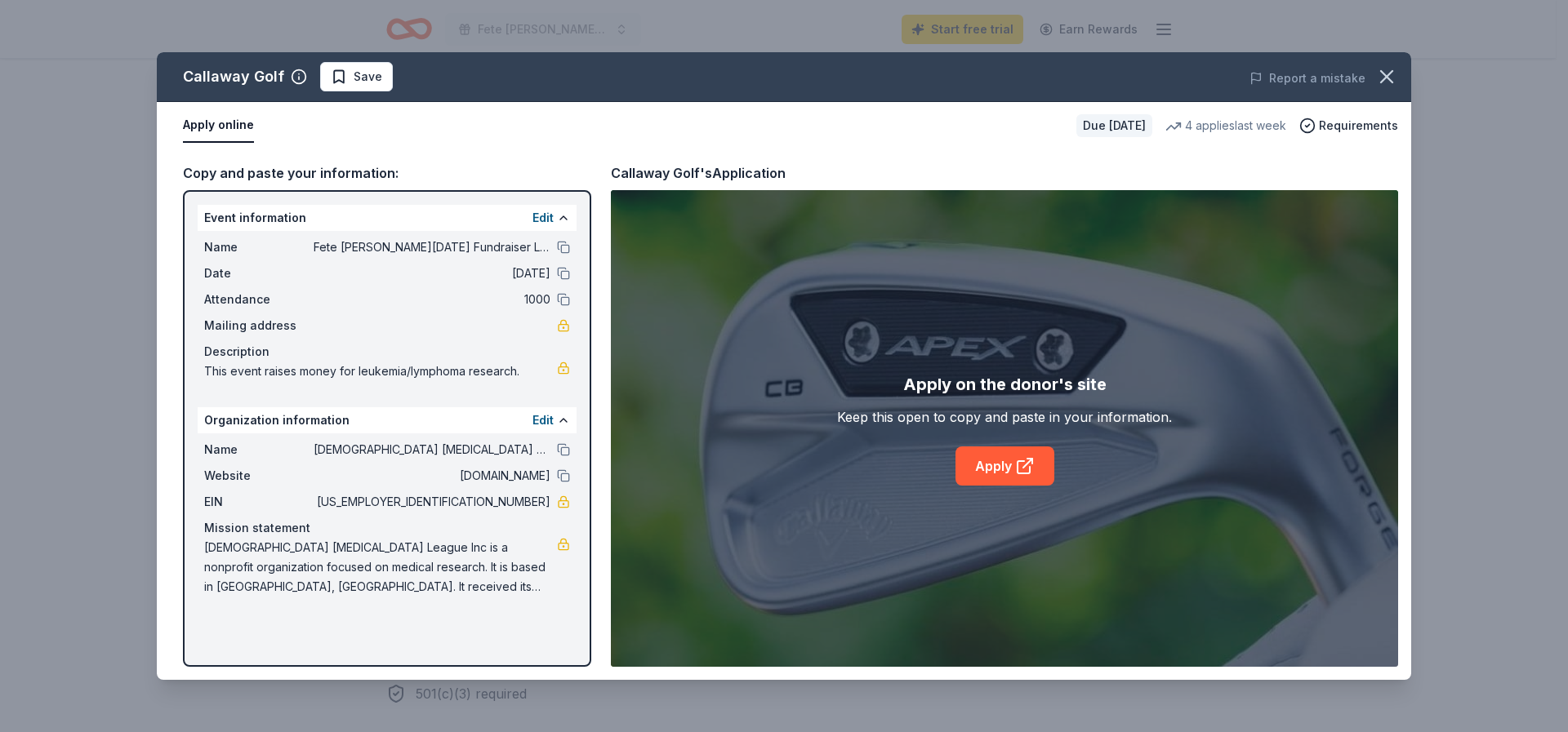
click at [230, 123] on button "Apply online" at bounding box center [218, 126] width 71 height 35
click at [1005, 466] on link "Apply" at bounding box center [1005, 466] width 99 height 39
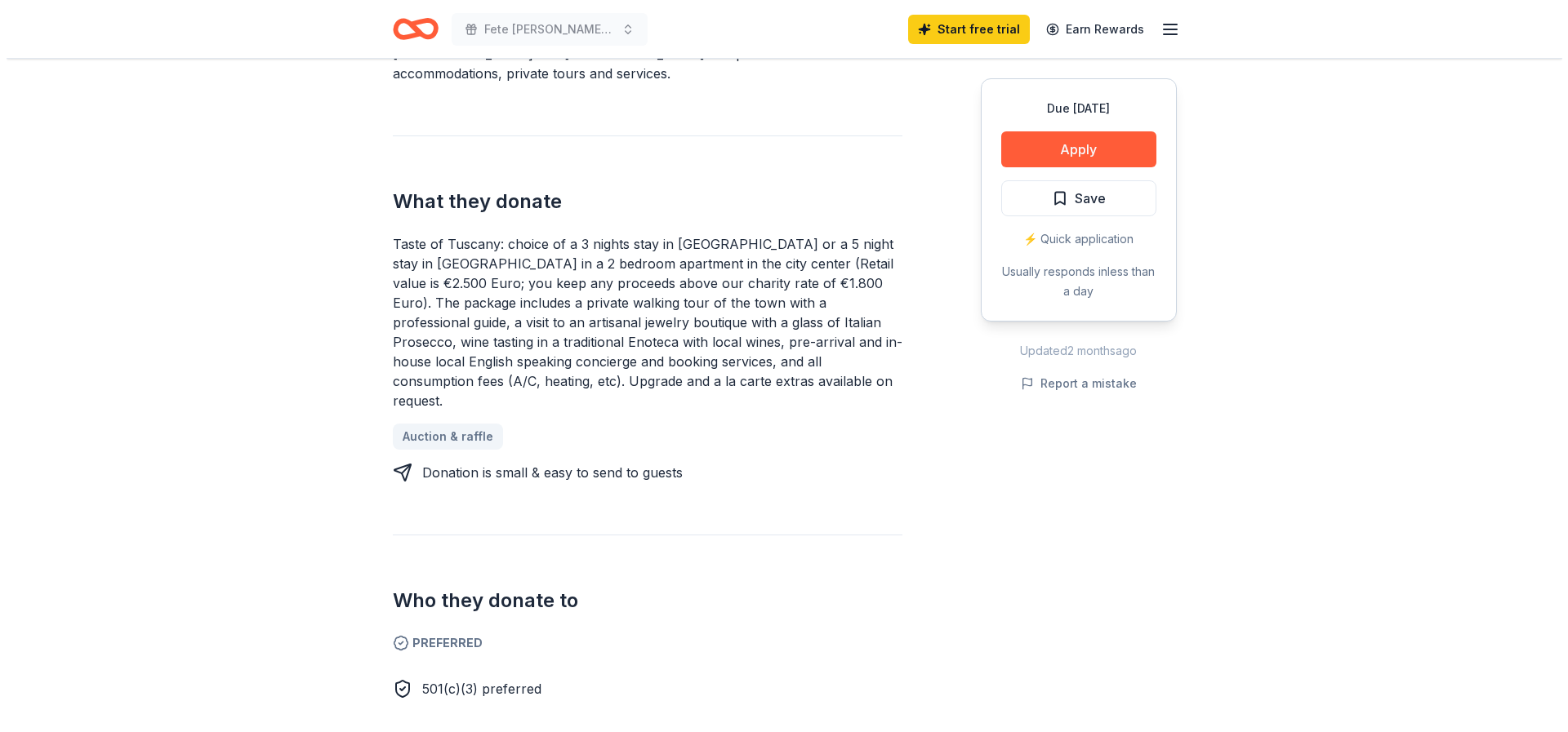
scroll to position [571, 0]
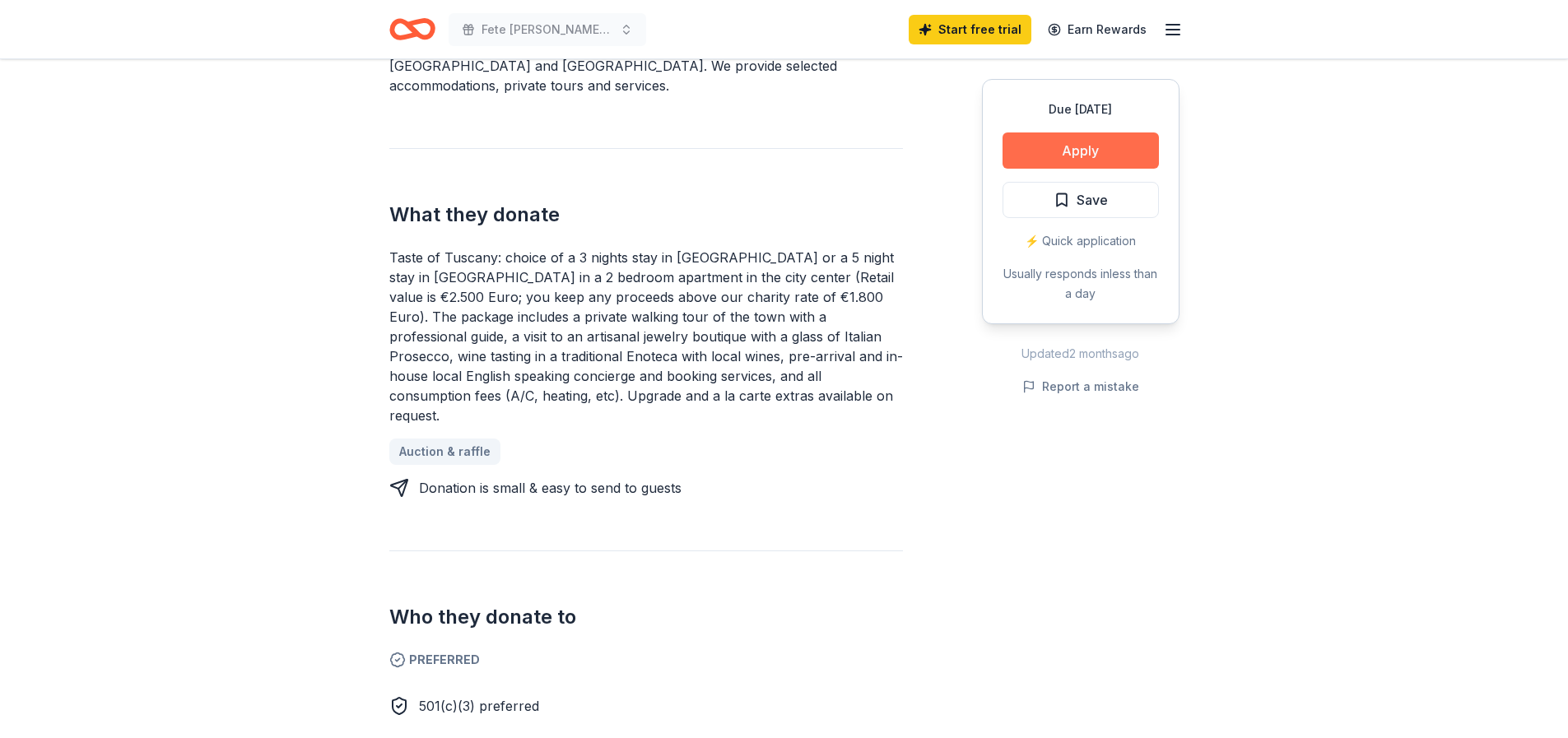
click at [1086, 150] on button "Apply" at bounding box center [1081, 151] width 157 height 37
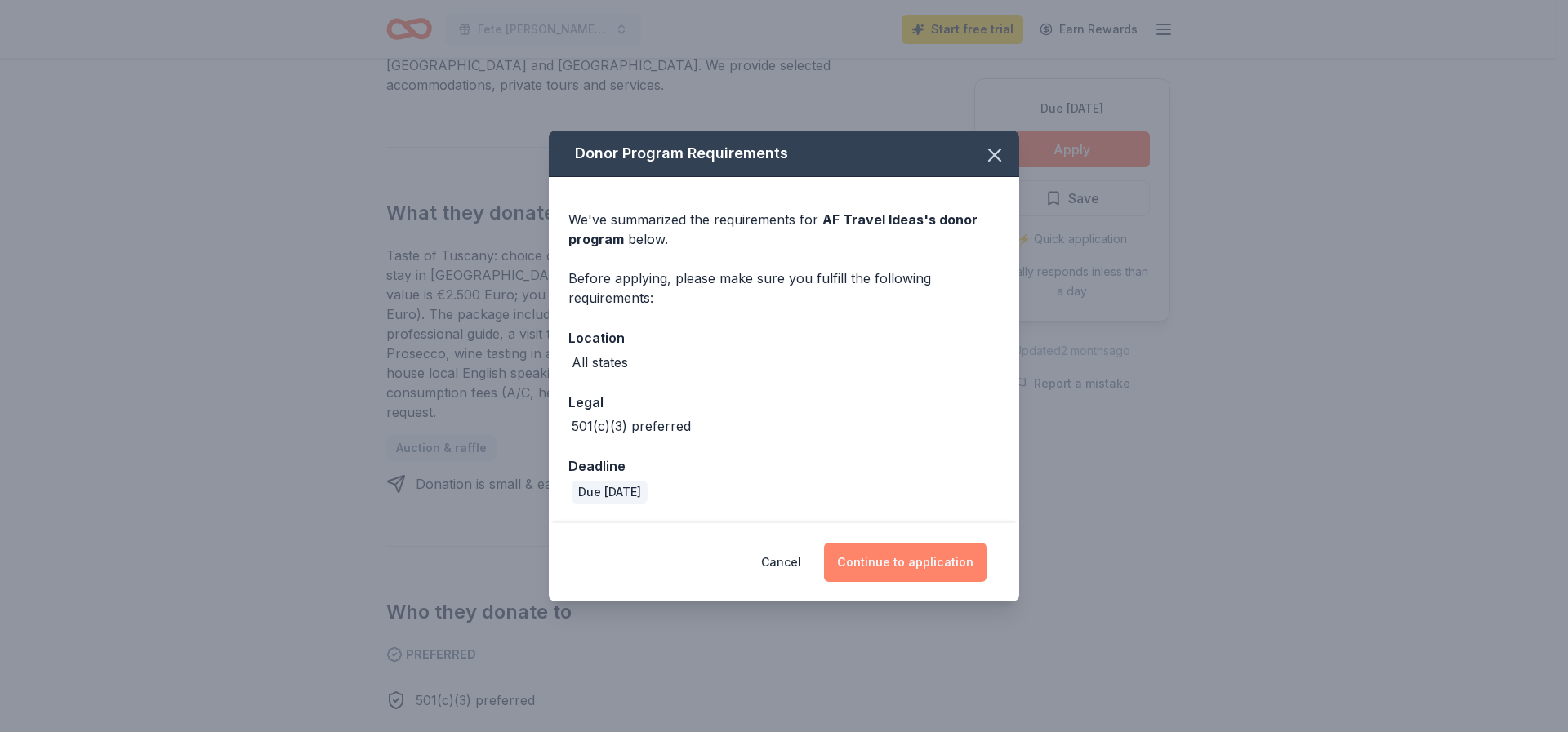
click at [901, 564] on button "Continue to application" at bounding box center [905, 562] width 163 height 39
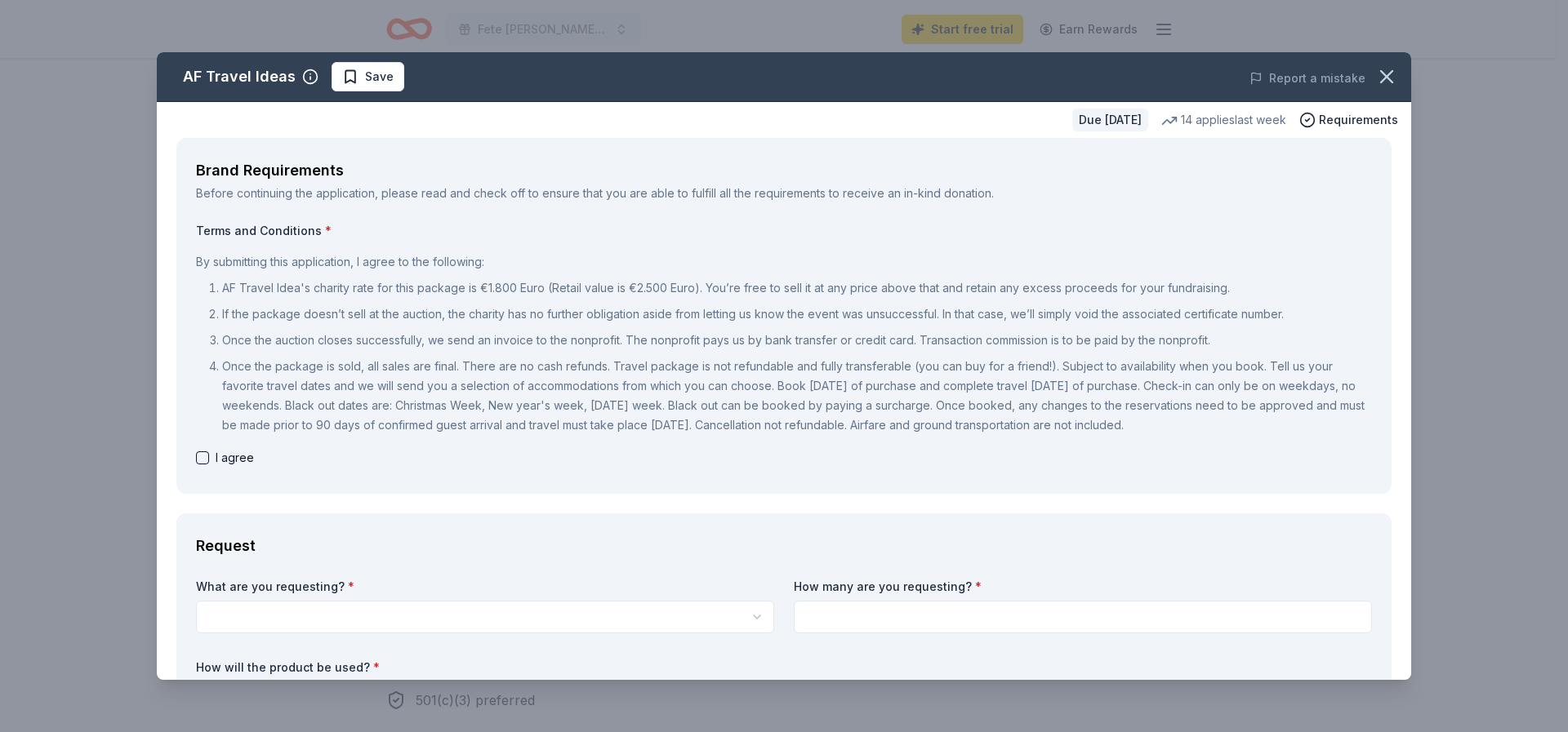
click at [198, 458] on button "button" at bounding box center [203, 458] width 13 height 13
checkbox input "true"
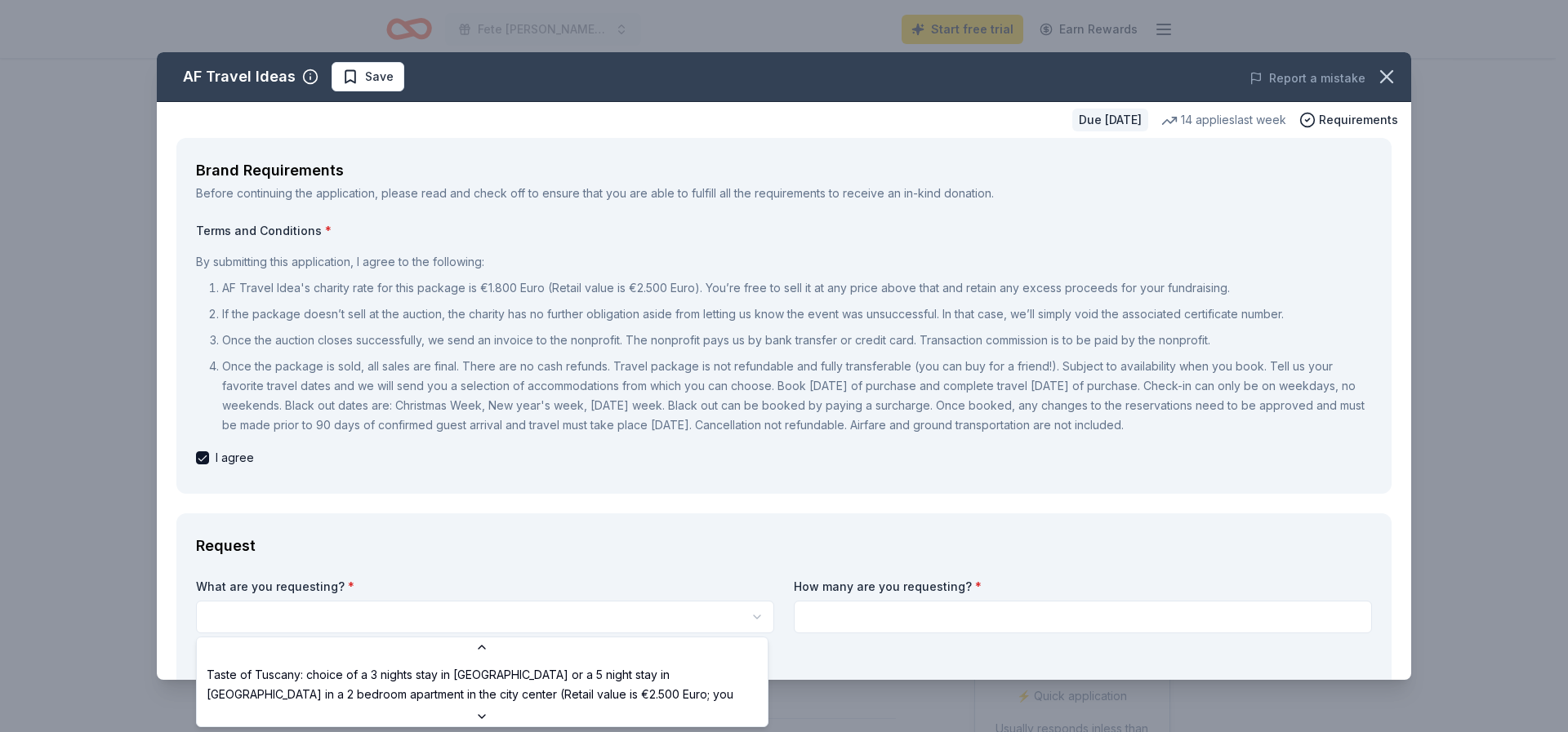
scroll to position [4, 0]
click at [748, 618] on html "Fete [PERSON_NAME][DATE] Fundraiser Luncheon Start free trial Earn Rewards Due …" at bounding box center [784, 366] width 1568 height 732
select select "Taste of Tuscany: choice of a 3 nights stay in [GEOGRAPHIC_DATA] or a 5 night s…"
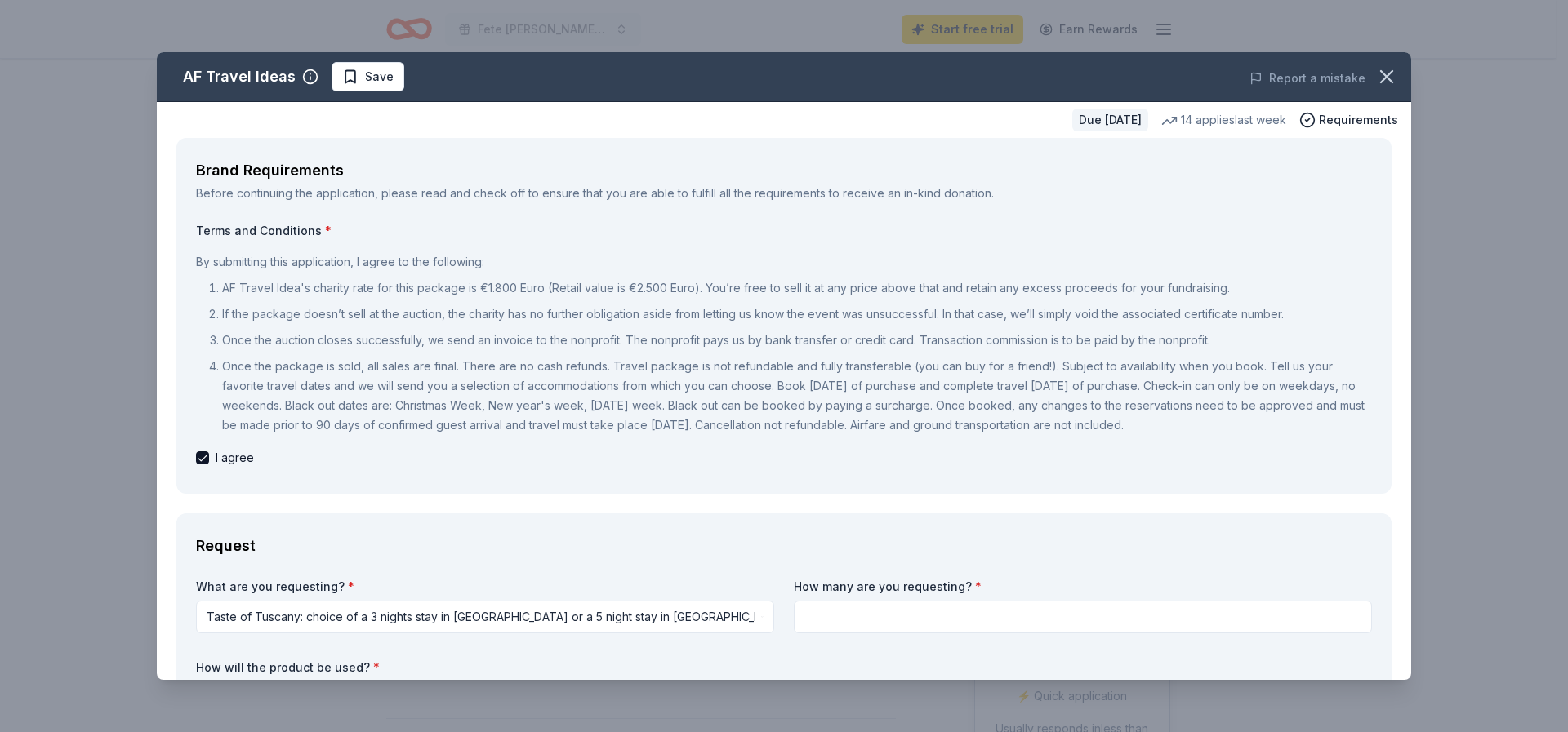
click at [828, 625] on input at bounding box center [1083, 618] width 578 height 33
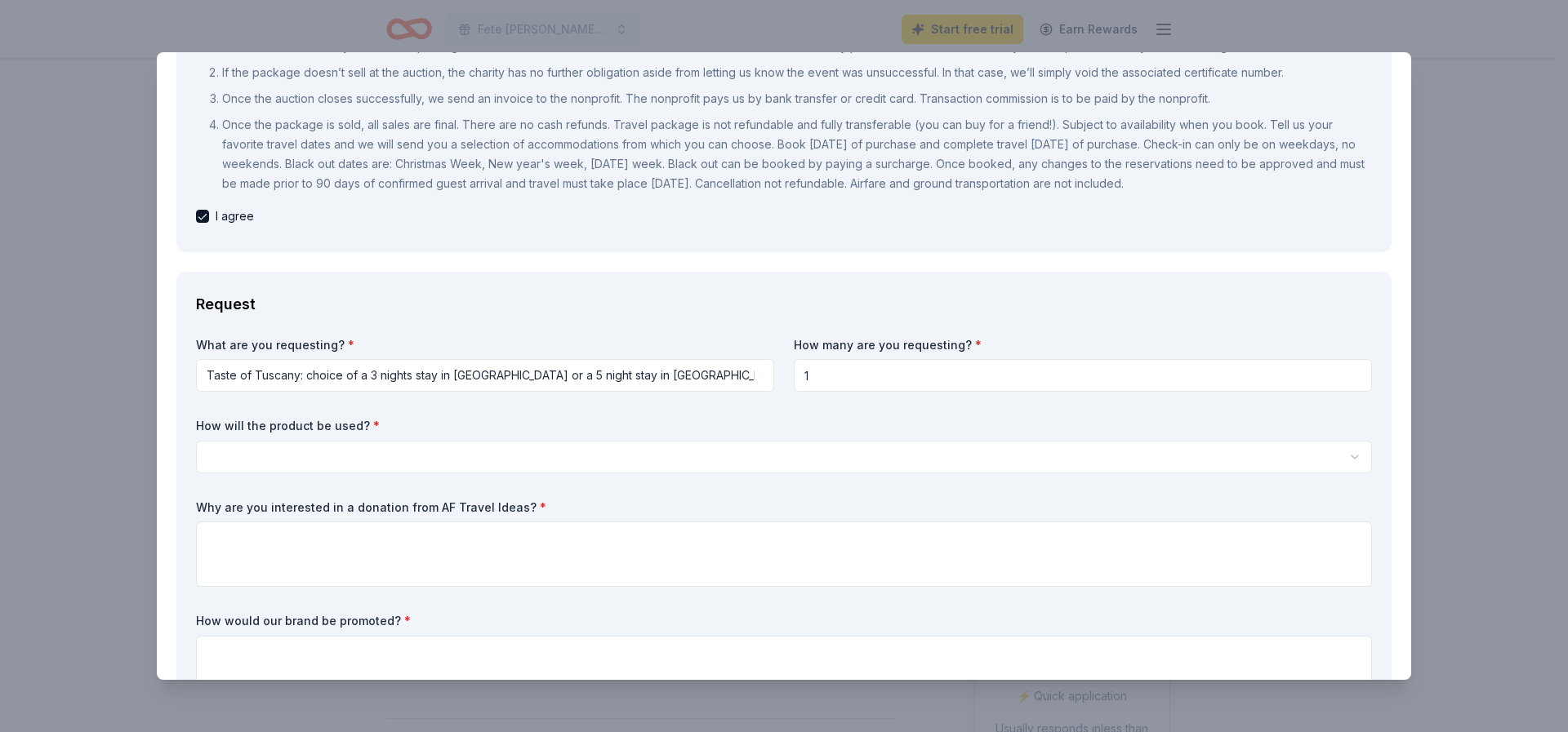
scroll to position [408, 0]
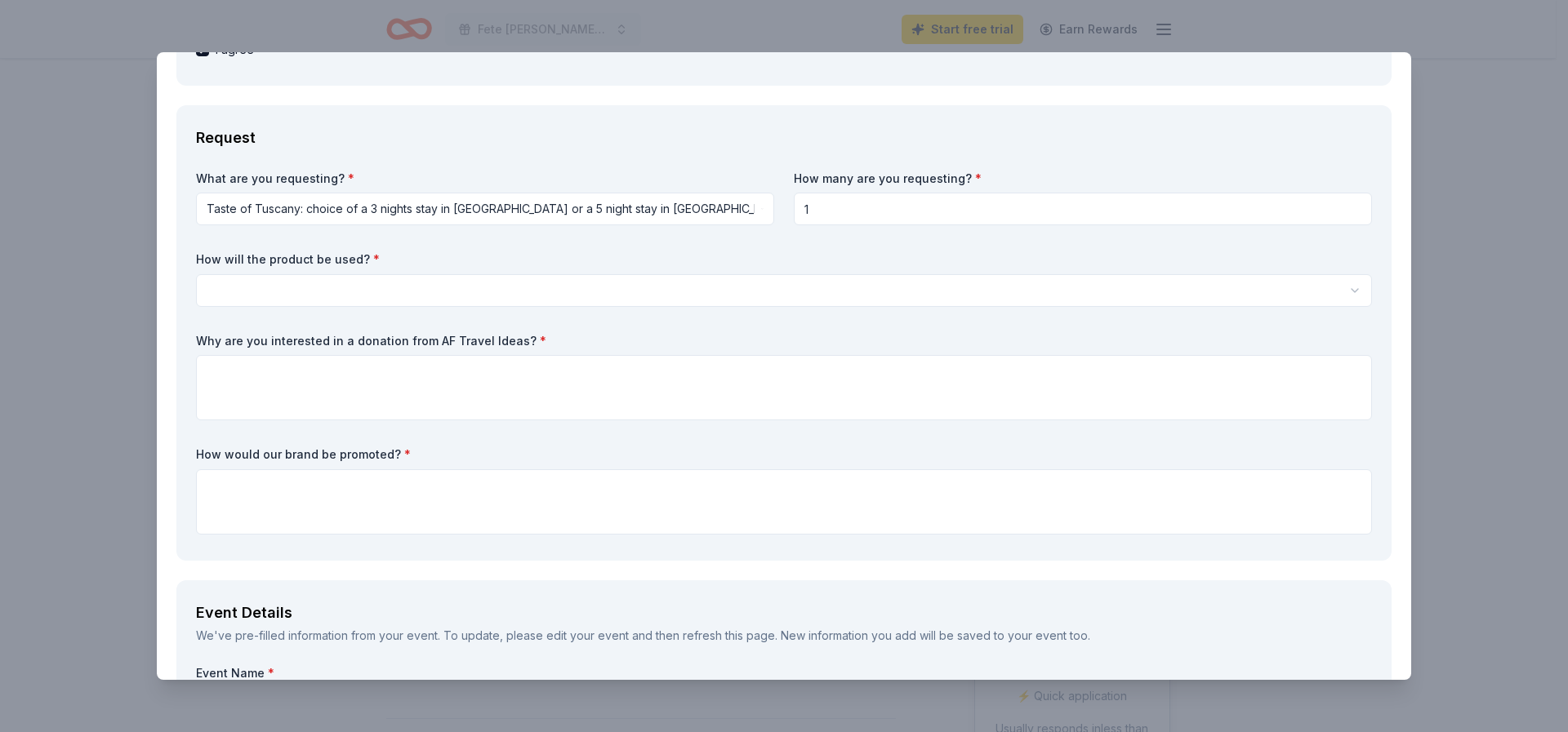
type input "1"
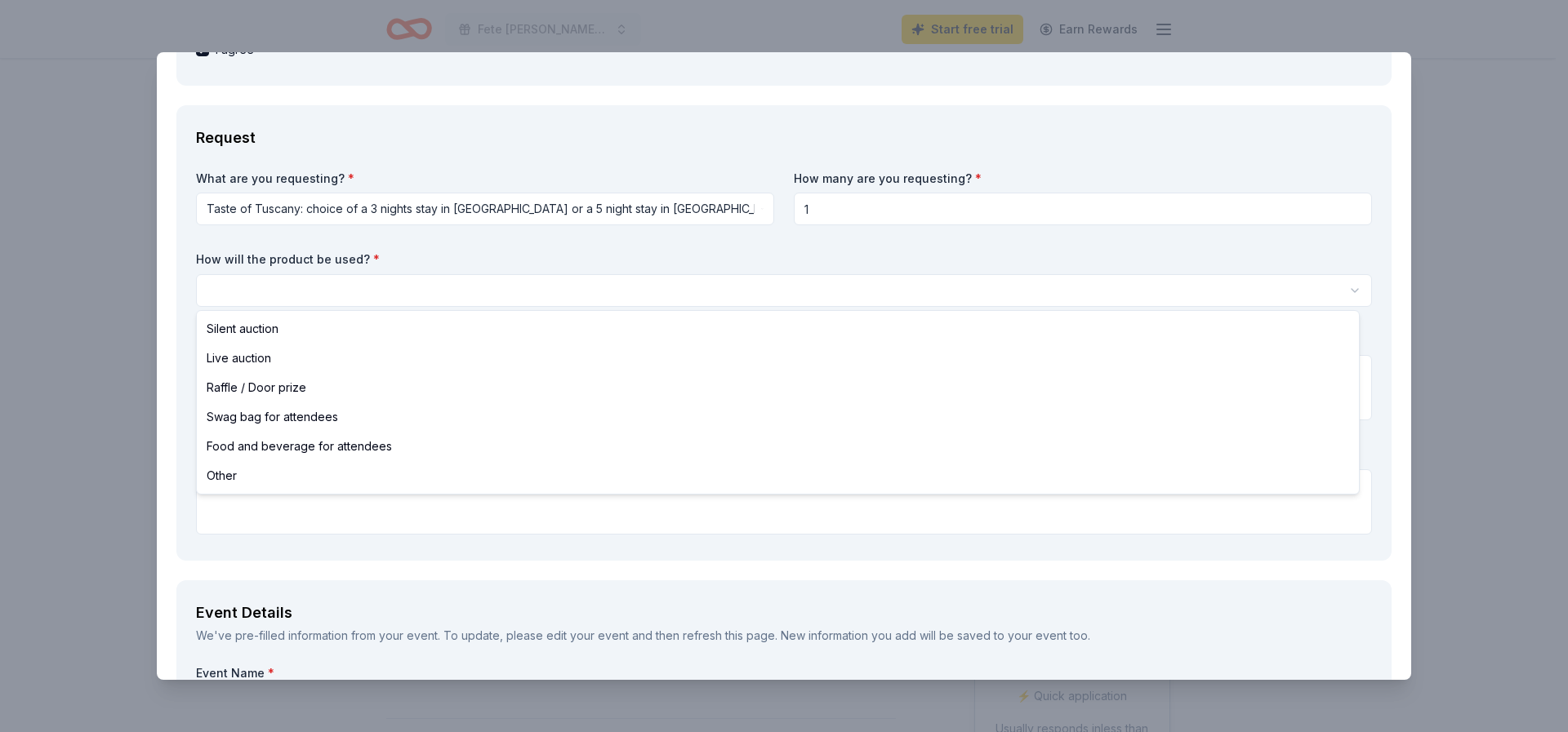
click at [214, 284] on html "Fete de Noel 2025 Fundraiser Luncheon Start free trial Earn Rewards Due in 70 d…" at bounding box center [784, 366] width 1568 height 732
select select "silentAuction"
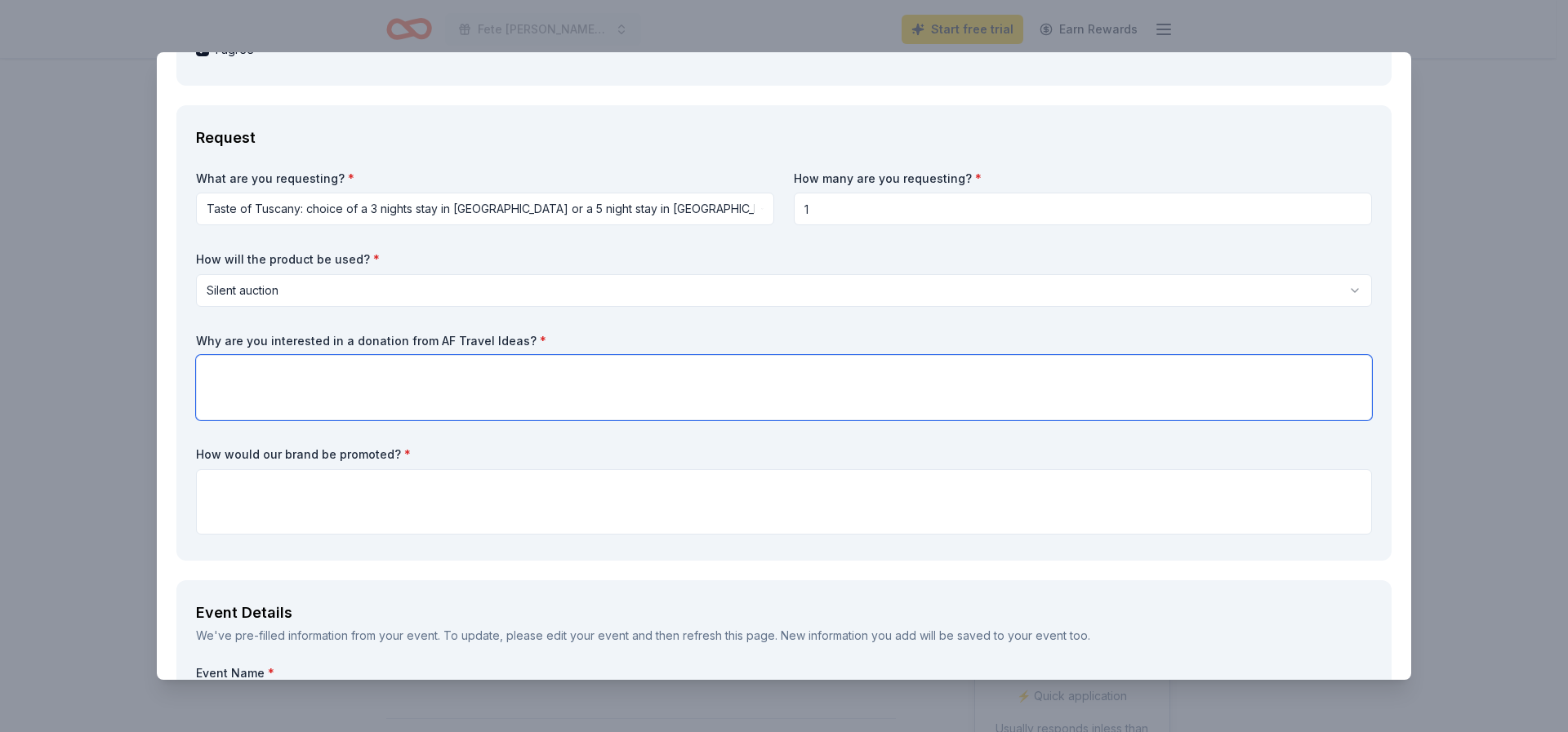
click at [207, 374] on textarea at bounding box center [784, 388] width 1176 height 65
type textarea "Our attendees would be greatly interested in a stay in Tuscany."
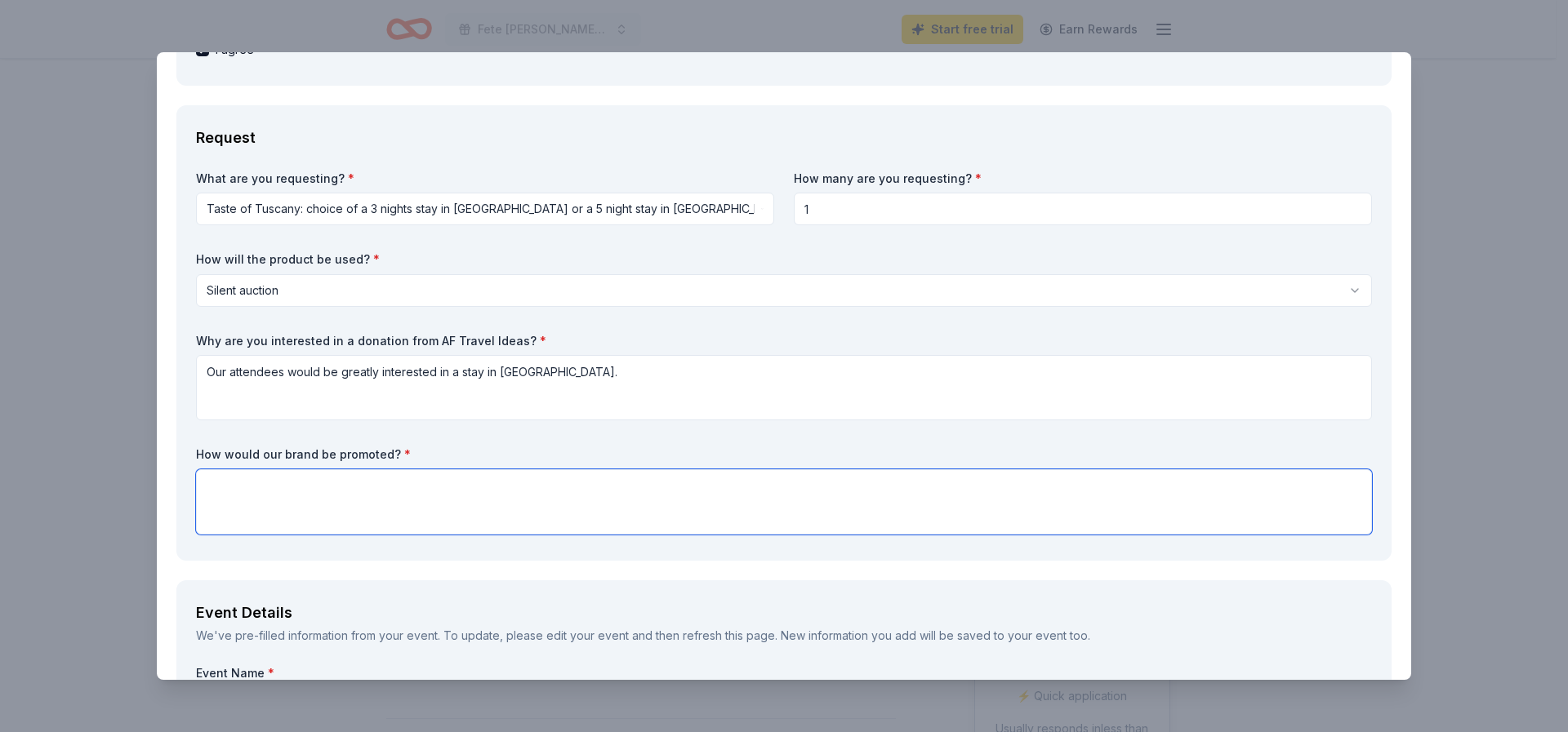
click at [214, 486] on textarea at bounding box center [784, 502] width 1176 height 65
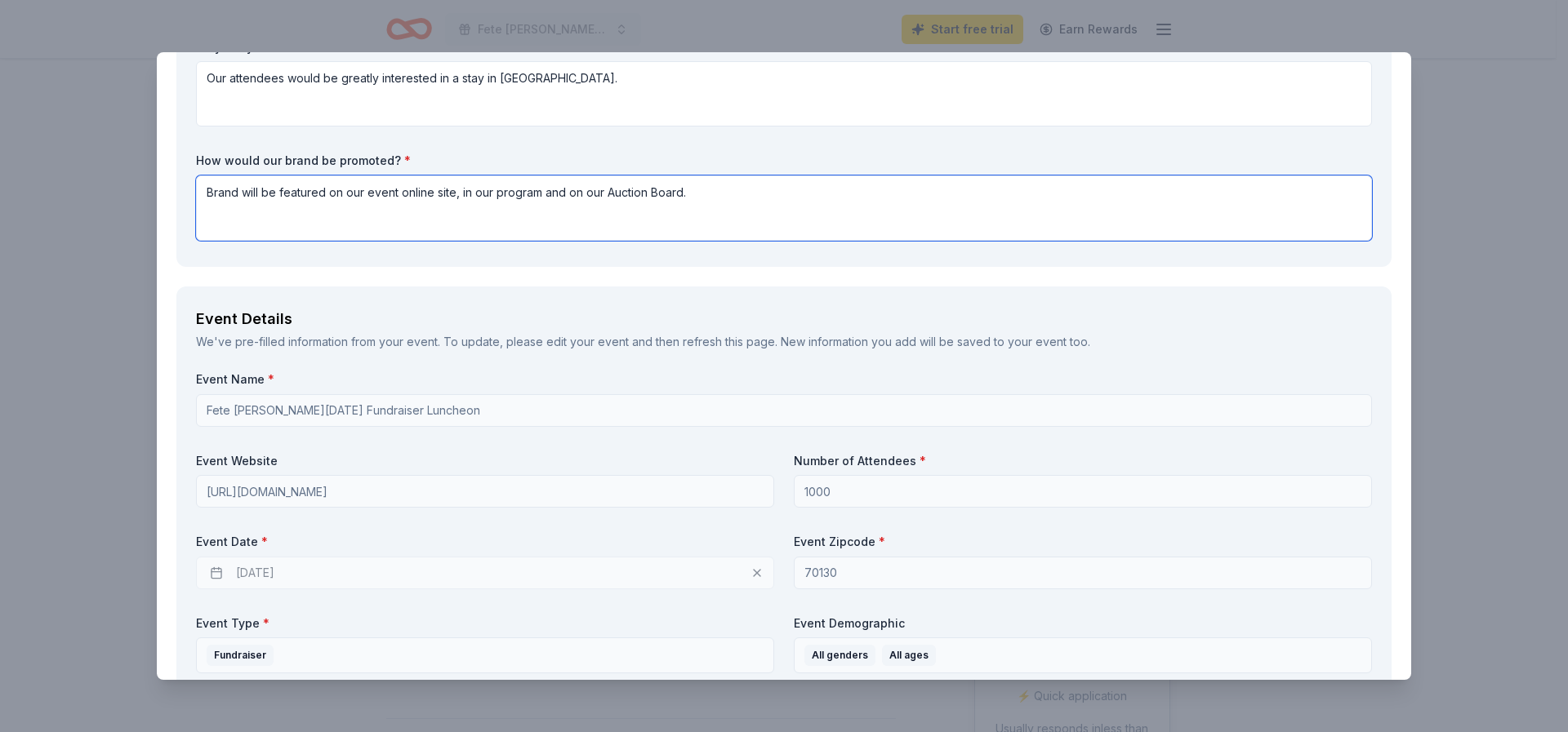
scroll to position [735, 0]
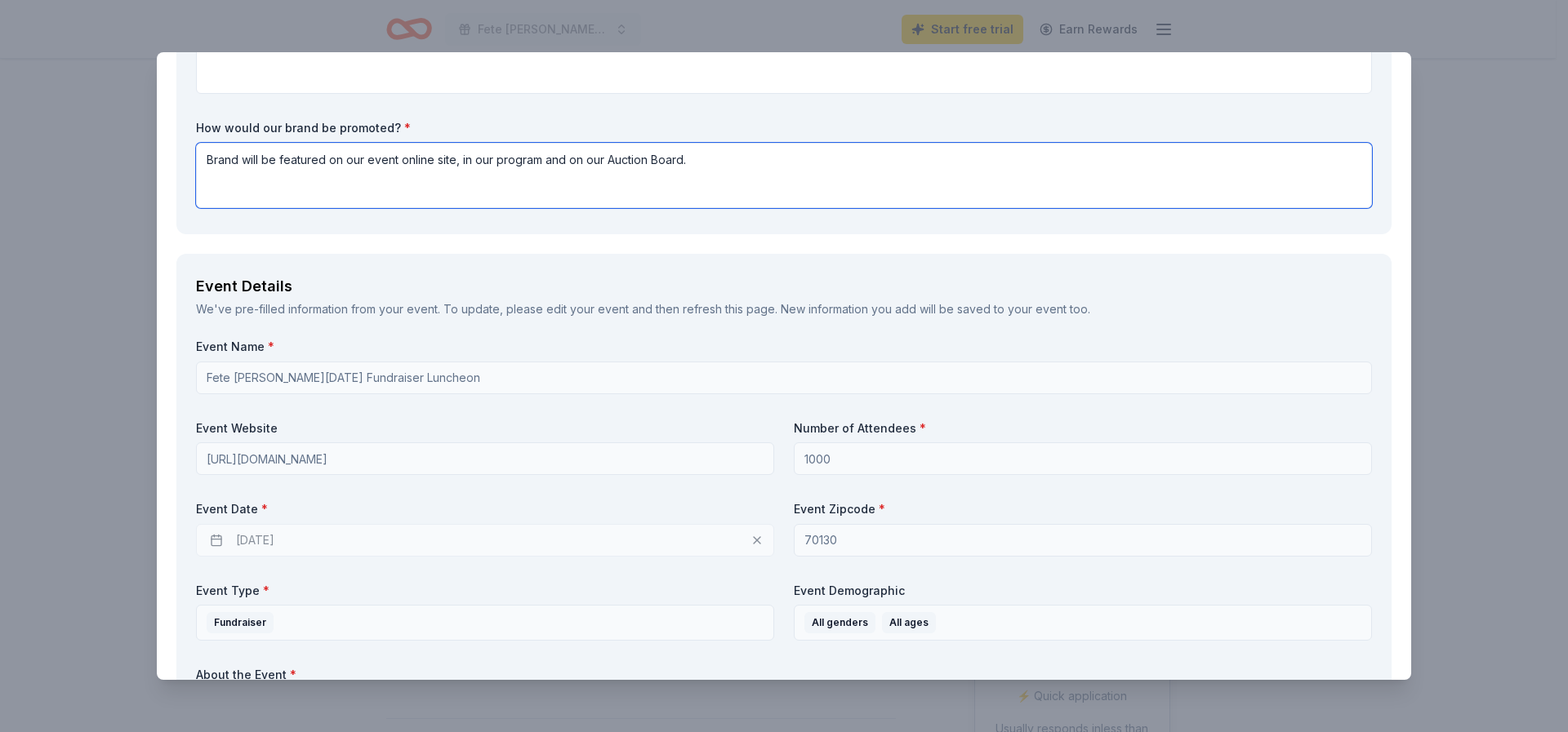
type textarea "Brand will be featured on our event online site, in our program and on our Auct…"
click at [217, 539] on div "11/30/2025" at bounding box center [485, 540] width 578 height 33
click at [749, 538] on div "11/30/2025" at bounding box center [485, 540] width 578 height 33
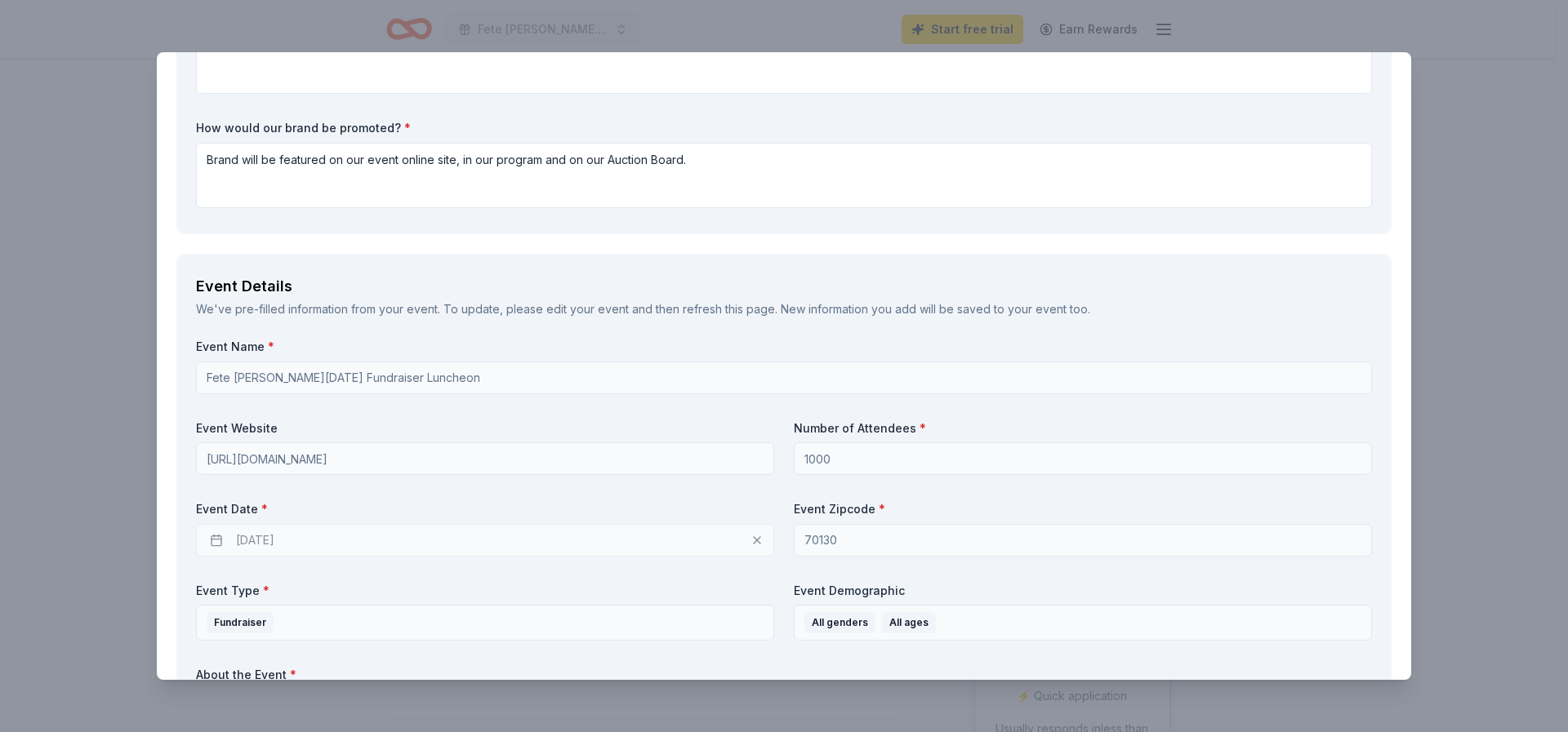
click at [749, 537] on div "11/30/2025" at bounding box center [485, 540] width 578 height 33
click at [245, 542] on div "11/30/2025" at bounding box center [485, 540] width 578 height 33
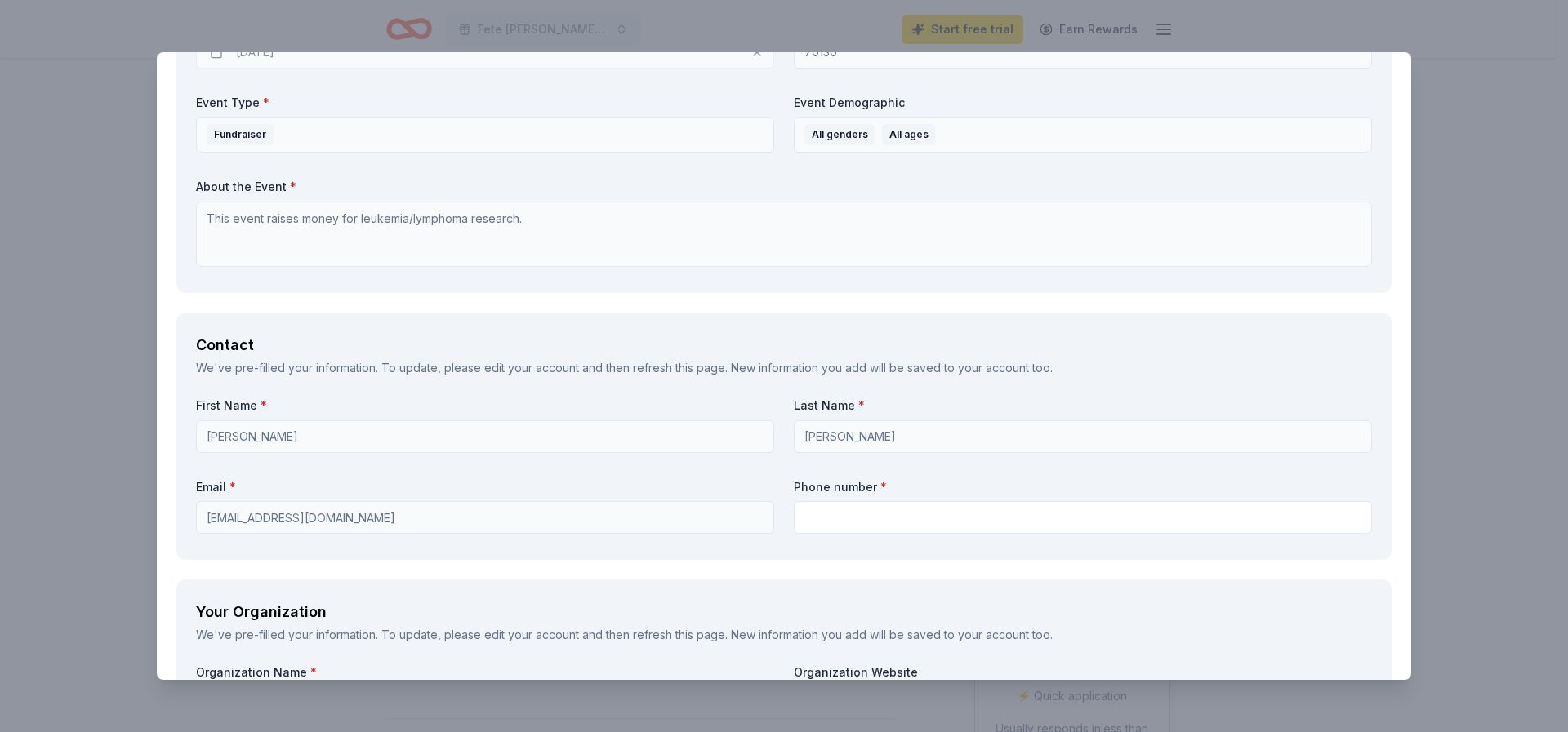
scroll to position [1224, 0]
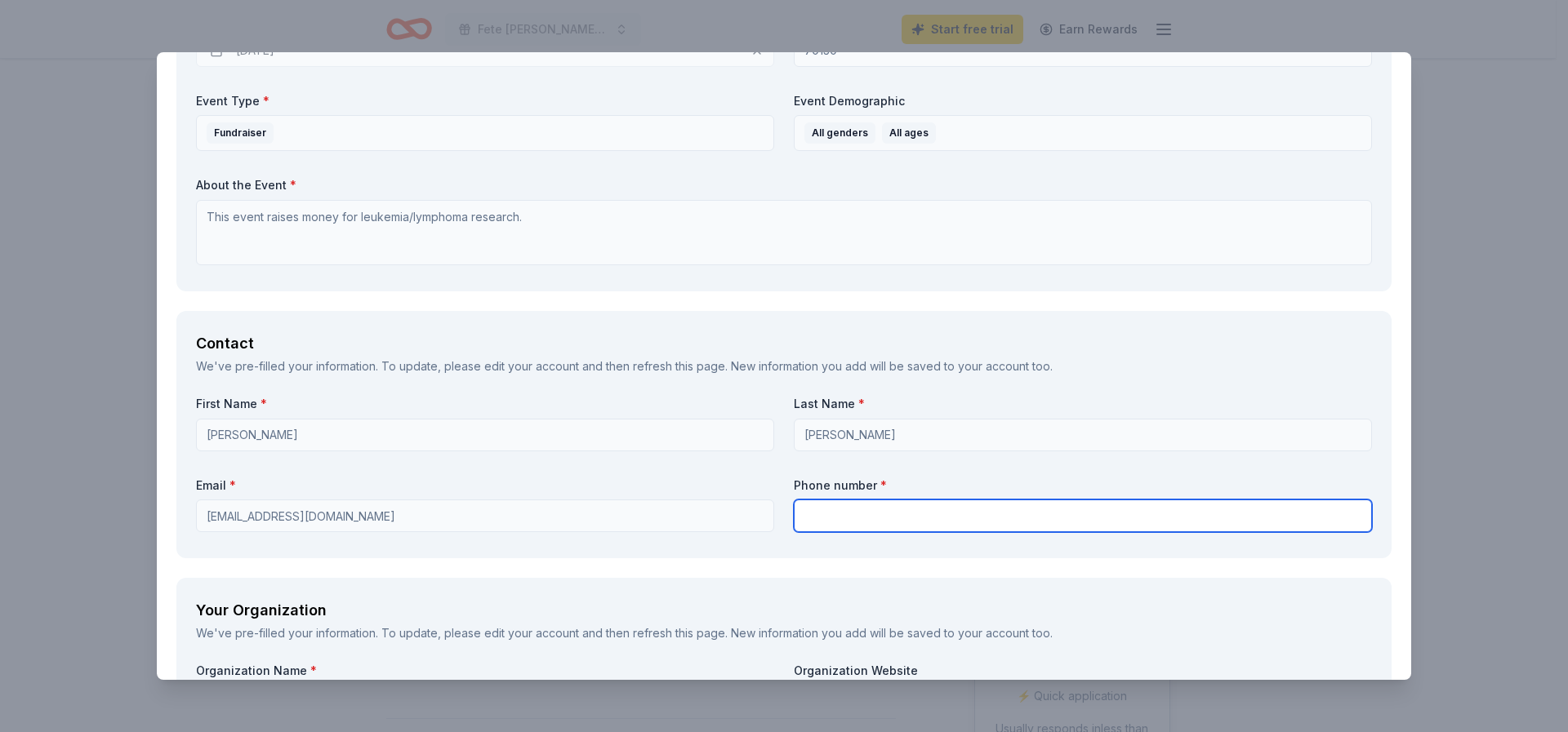
click at [806, 524] on input "text" at bounding box center [1083, 516] width 578 height 33
type input "5042896933"
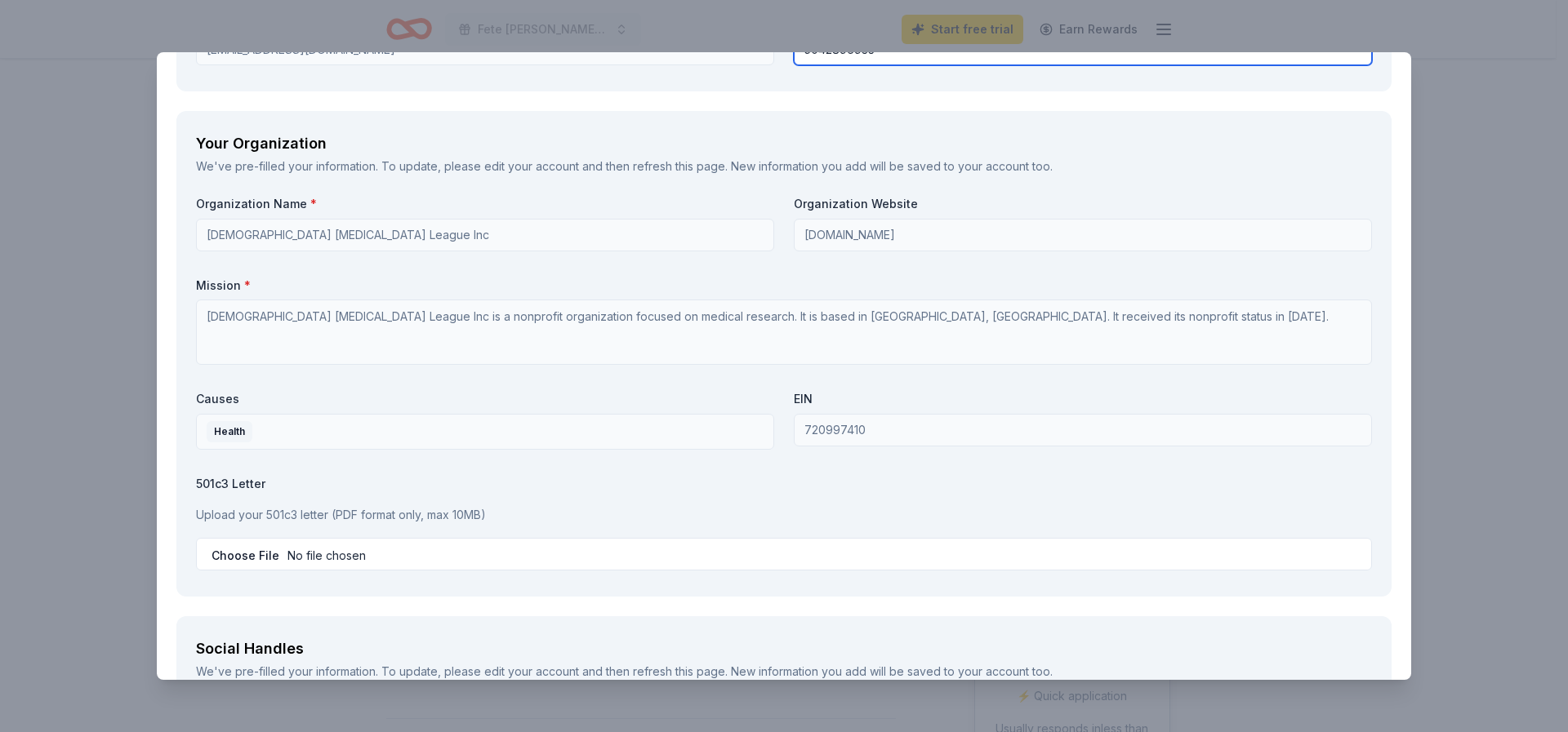
scroll to position [1715, 0]
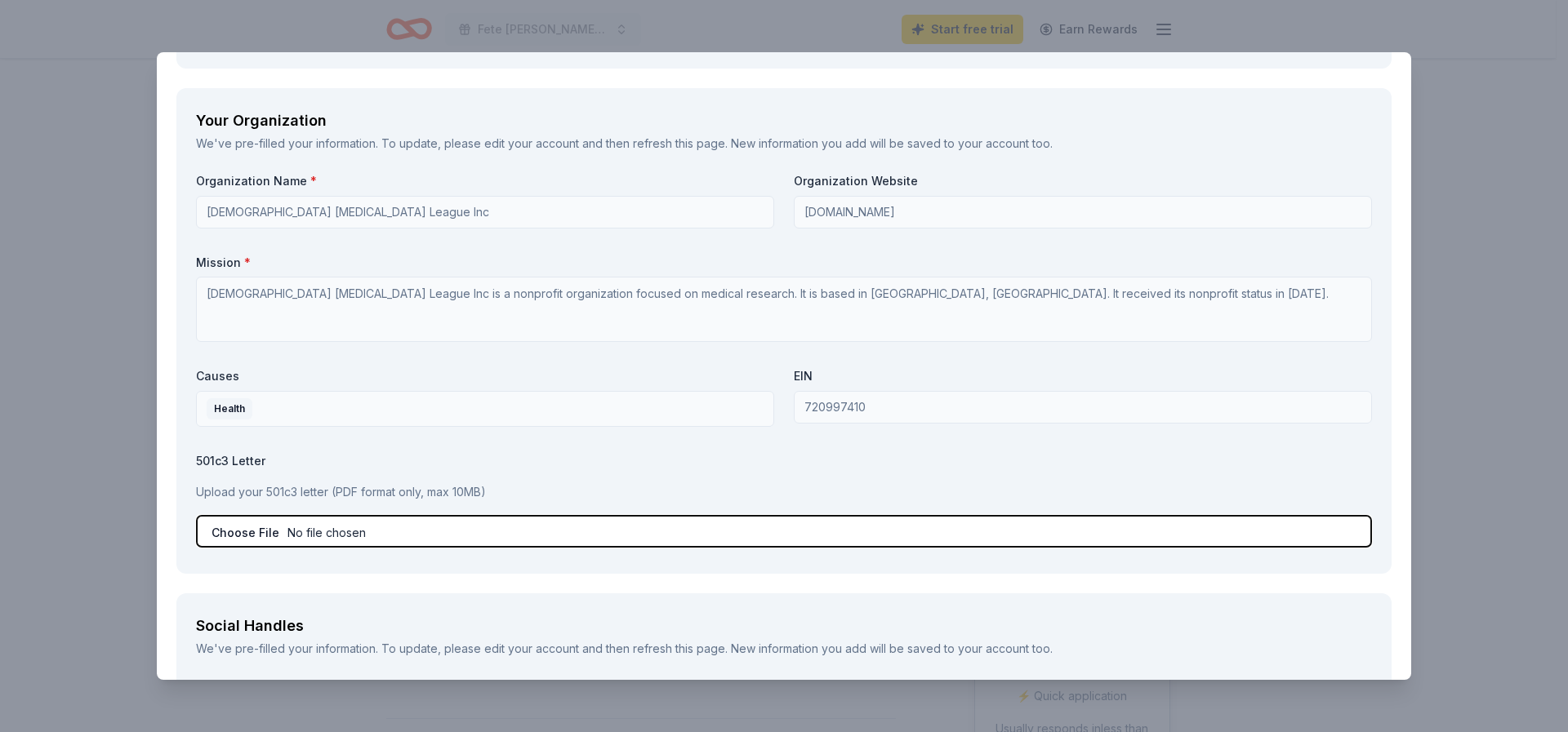
click at [259, 536] on input "file" at bounding box center [784, 531] width 1176 height 33
type input "C:\fakepath\LLLIRSletter.pdf"
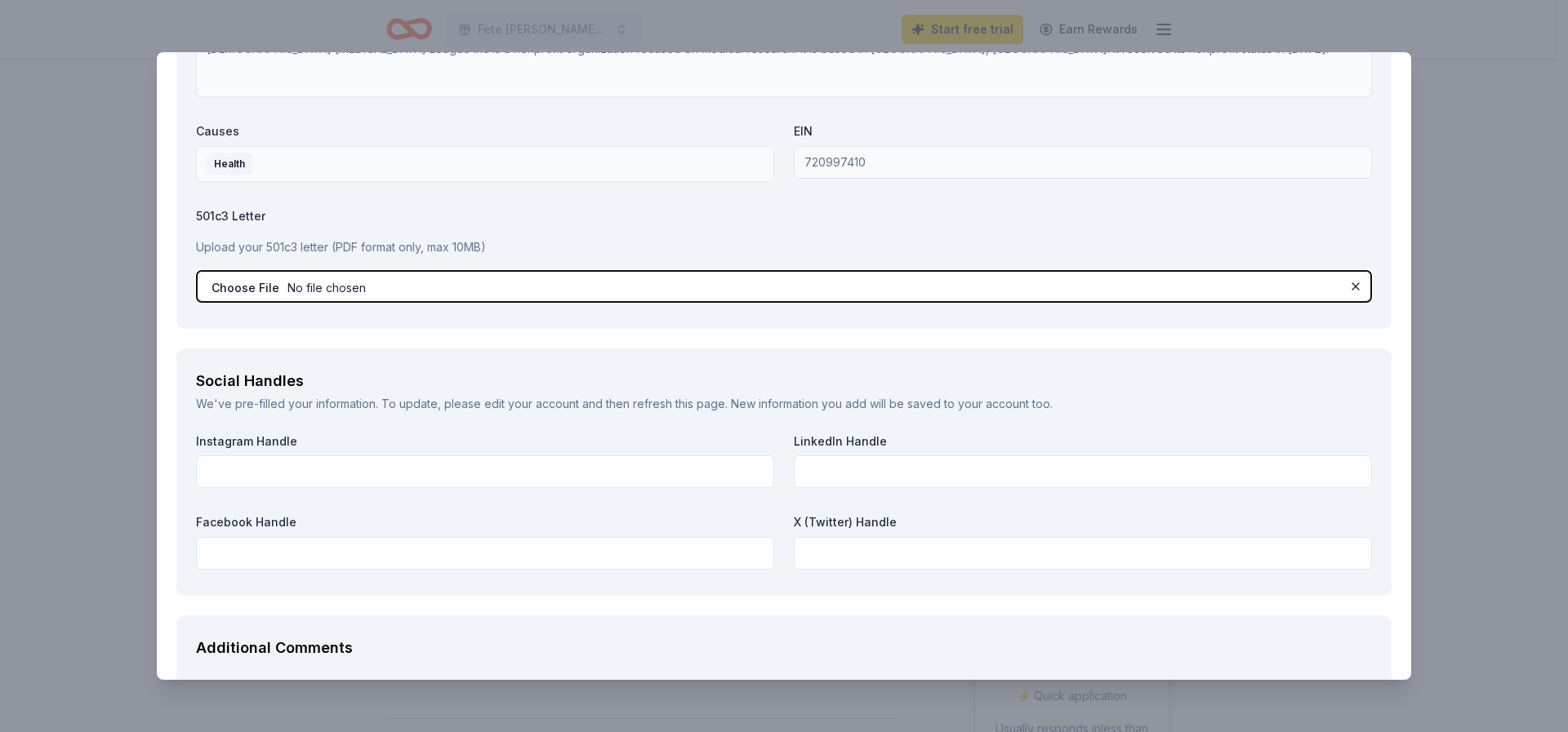
scroll to position [2041, 0]
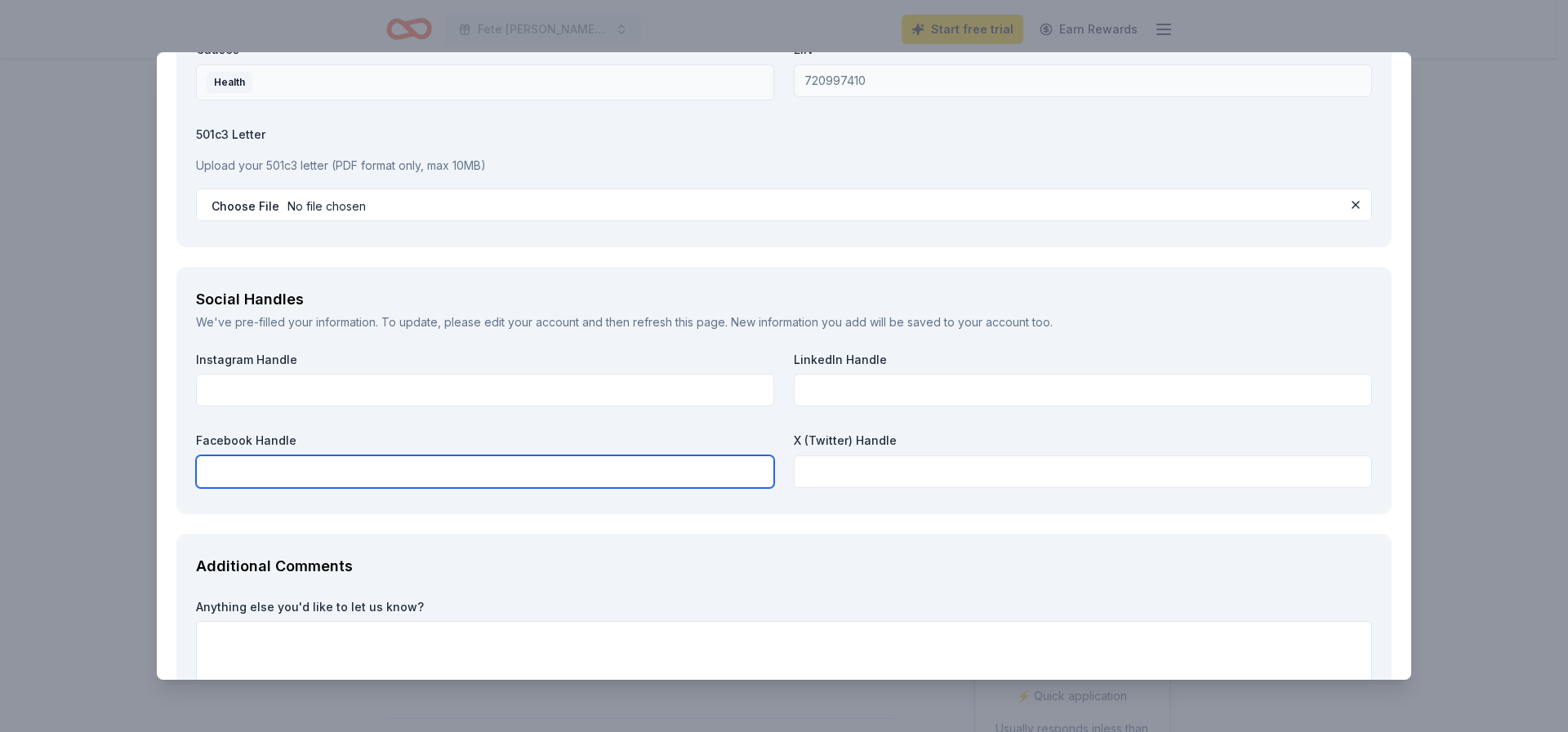
click at [222, 474] on input "text" at bounding box center [485, 472] width 578 height 33
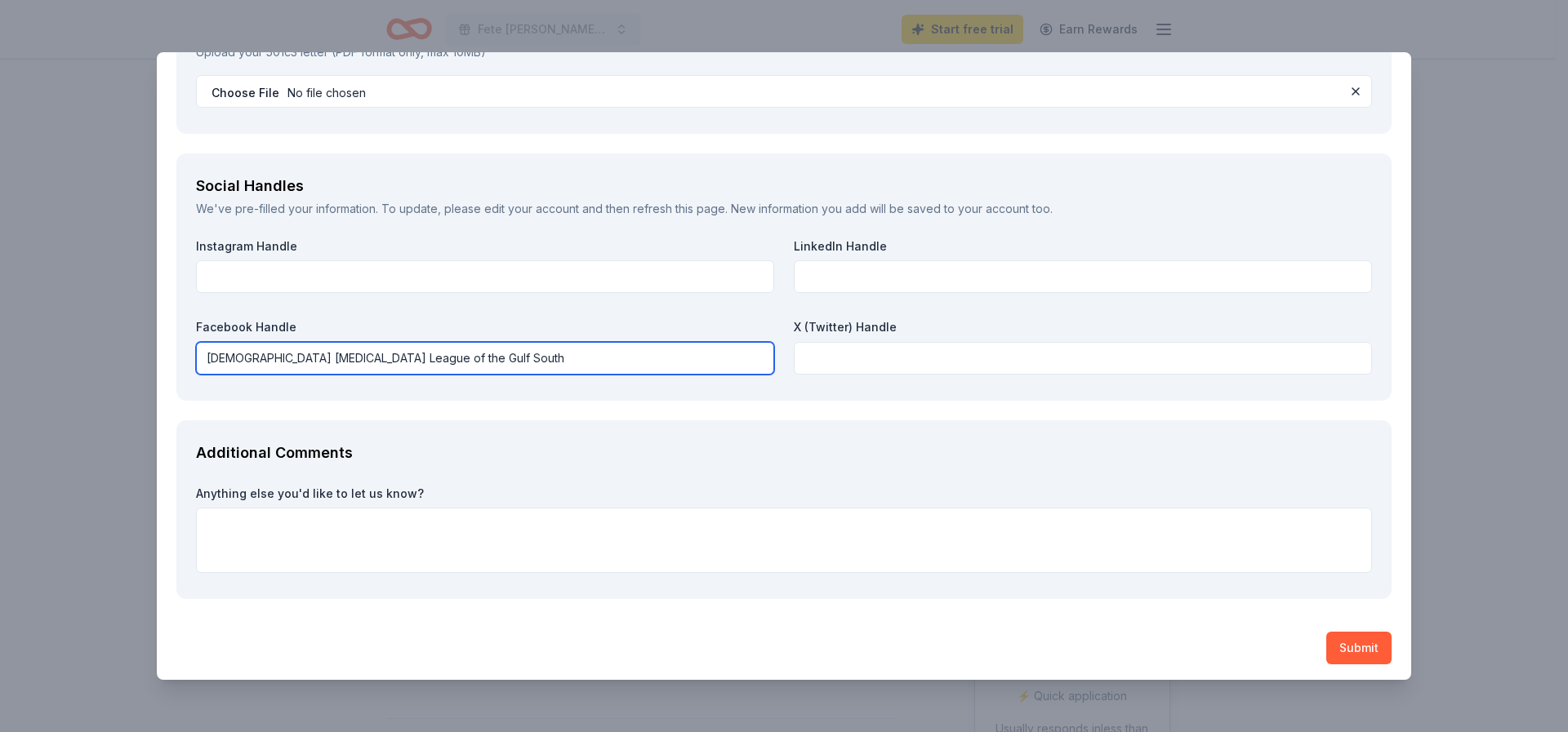
scroll to position [2159, 0]
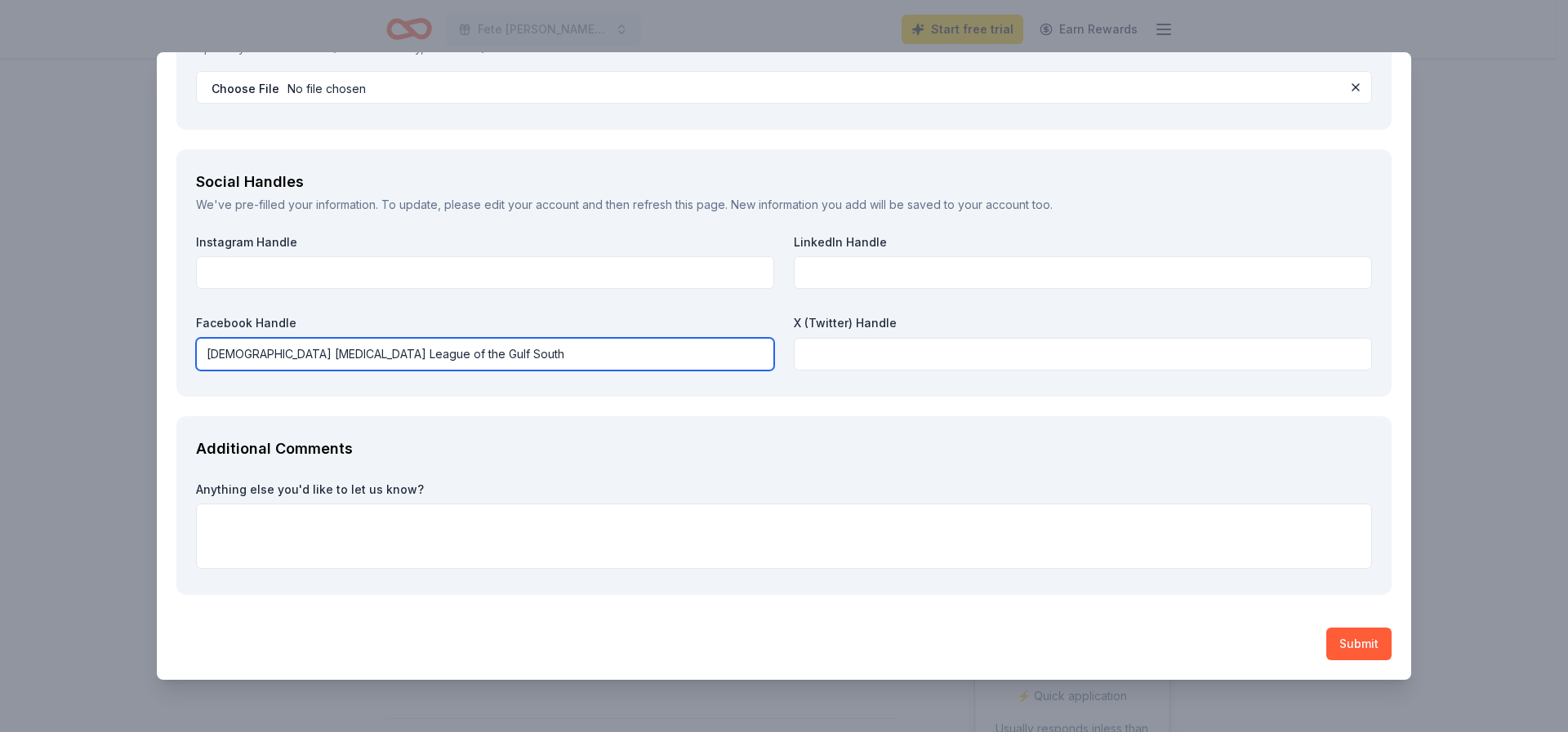
type input "Ladies Leukemia League of the Gulf South"
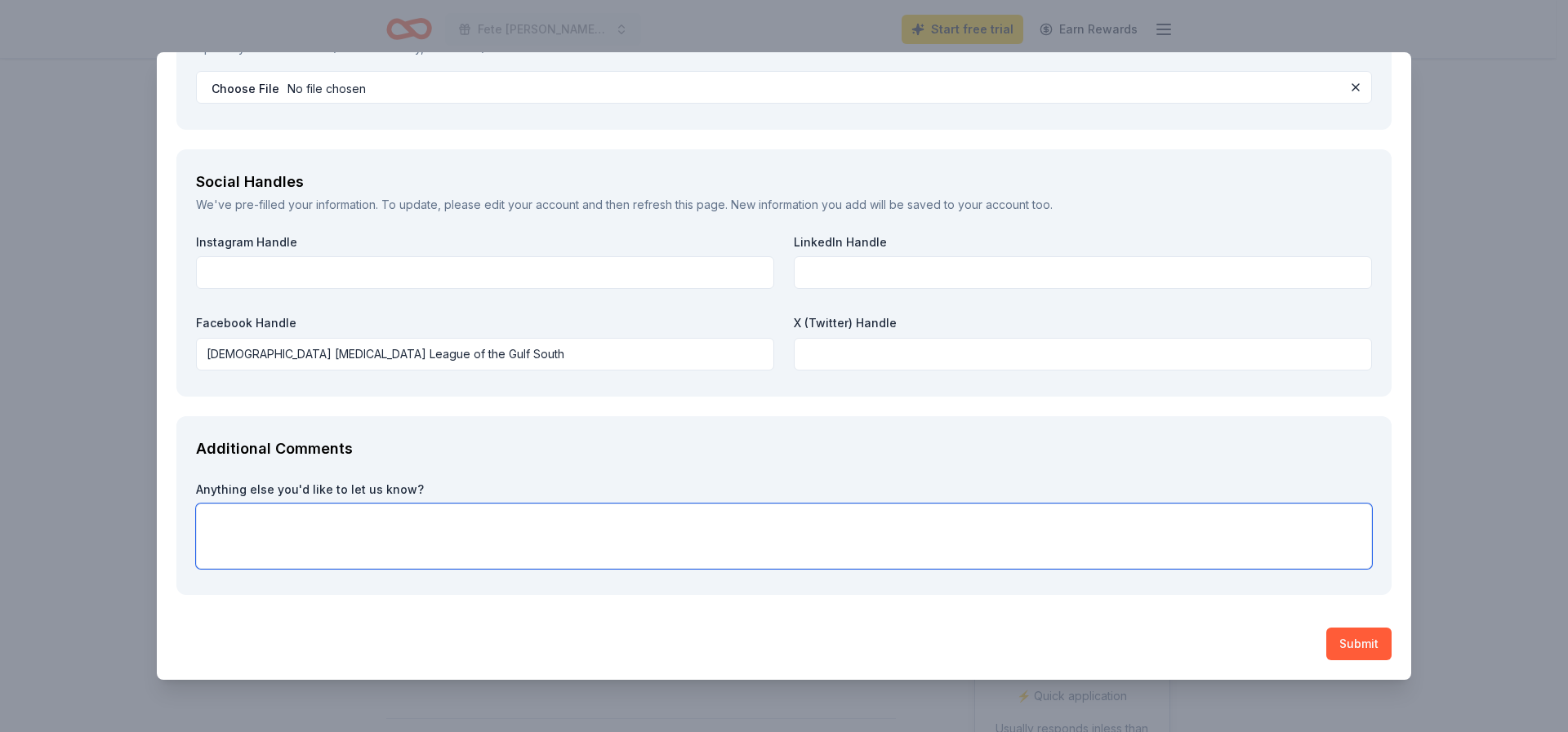
click at [209, 522] on textarea at bounding box center [784, 537] width 1176 height 65
paste textarea "Ladies Leukemia League, Inc. is an all-volunteer 501(c)(3) organization (we do …"
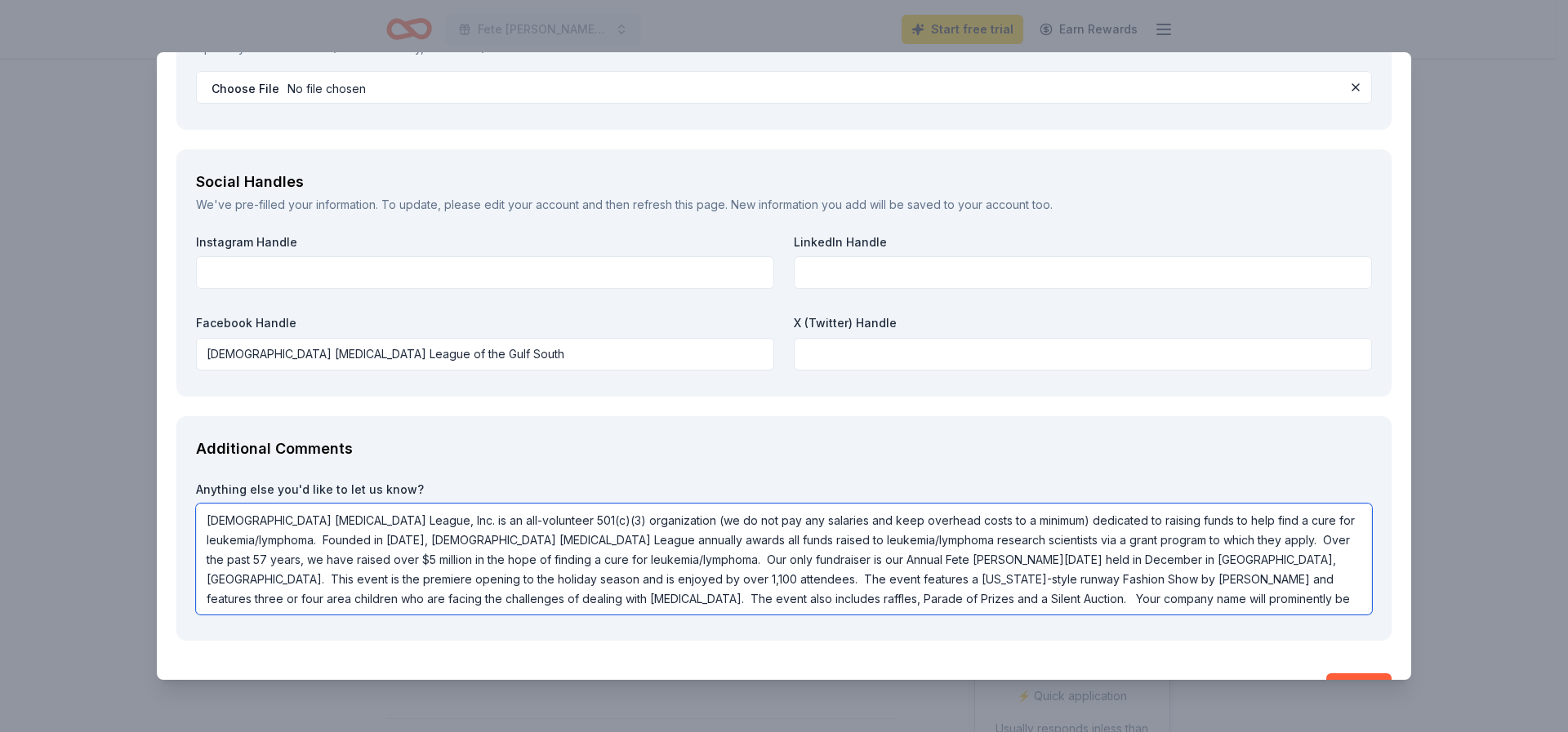
type textarea "Ladies Leukemia League, Inc. is an all-volunteer 501(c)(3) organization (we do …"
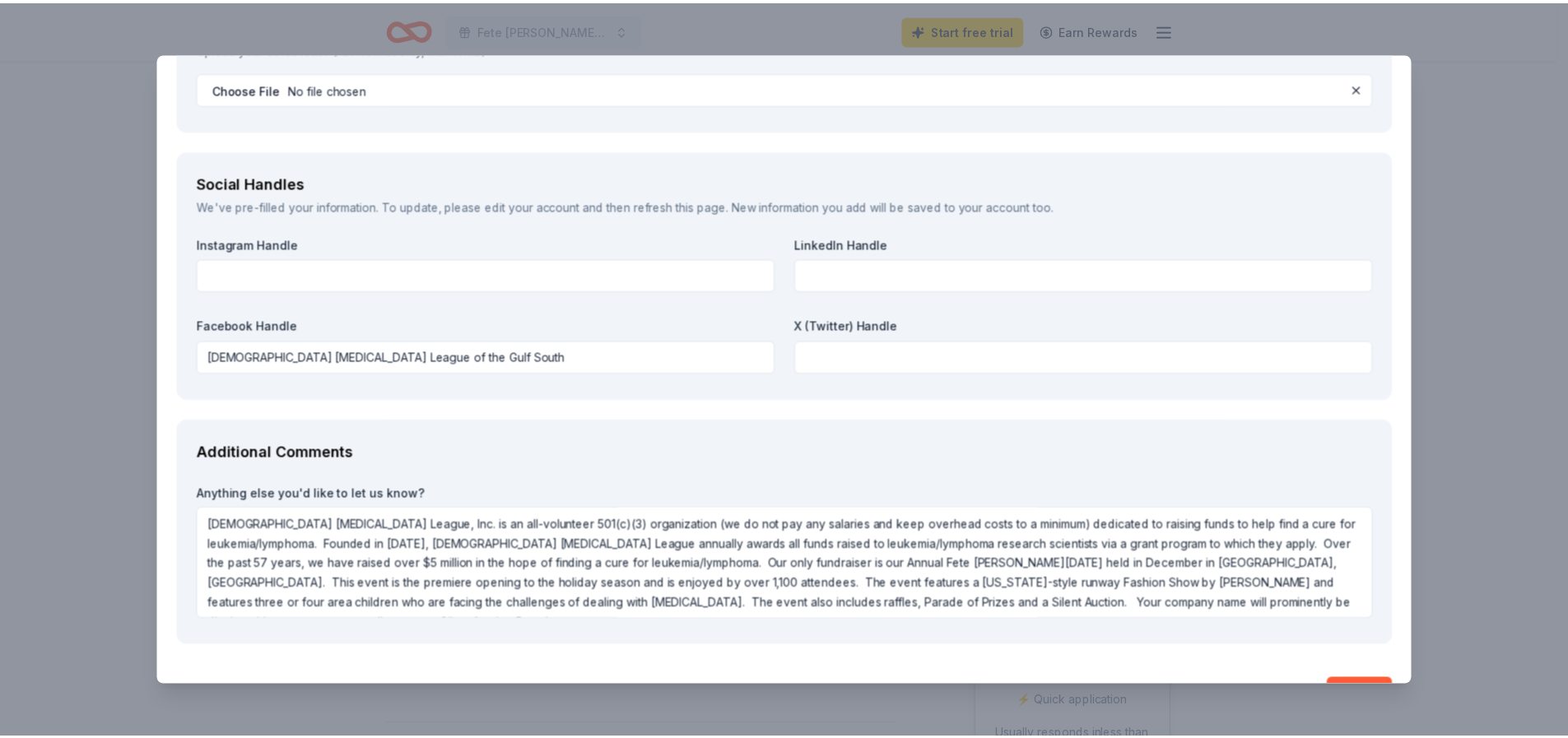
scroll to position [2222, 0]
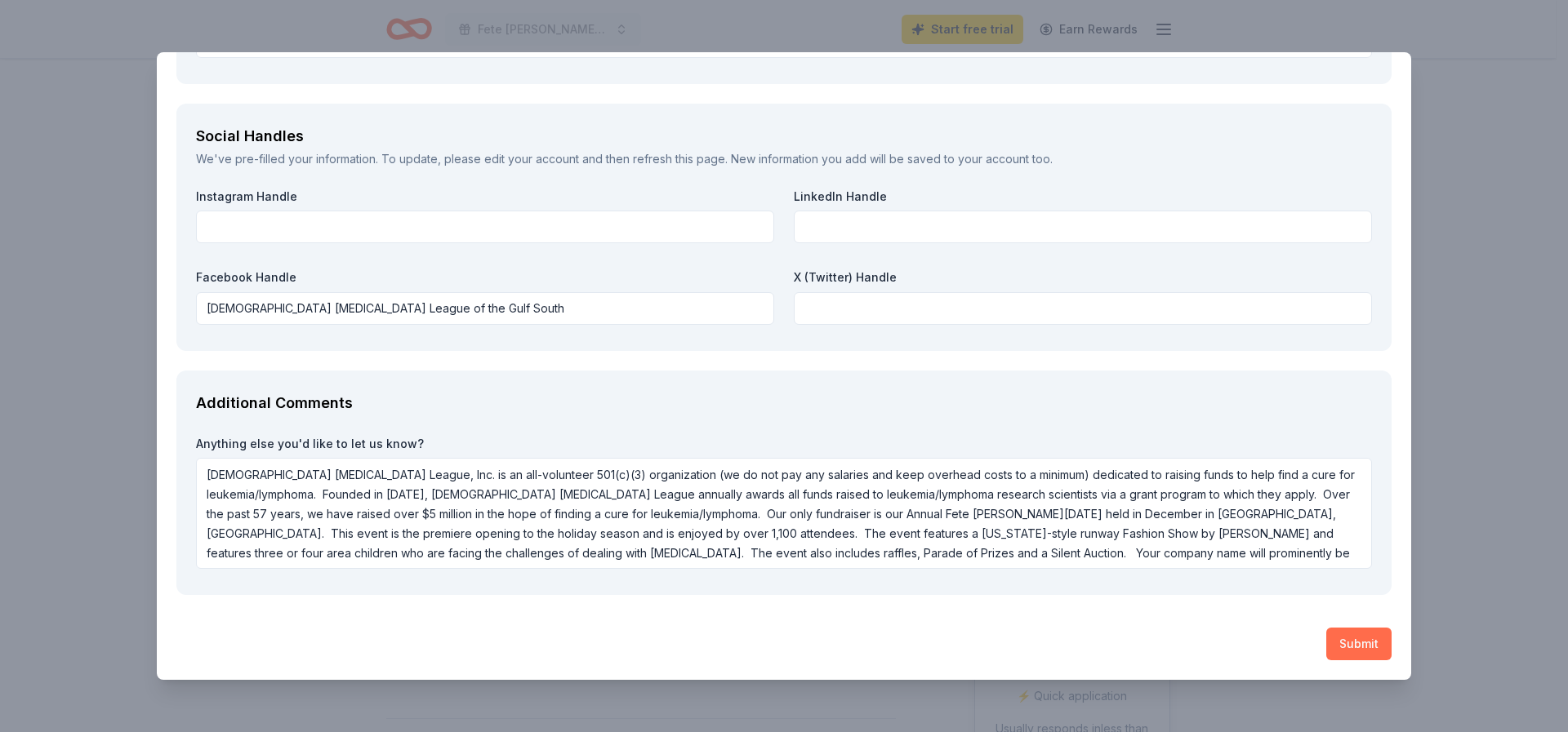
click at [1347, 642] on button "Submit" at bounding box center [1359, 644] width 65 height 33
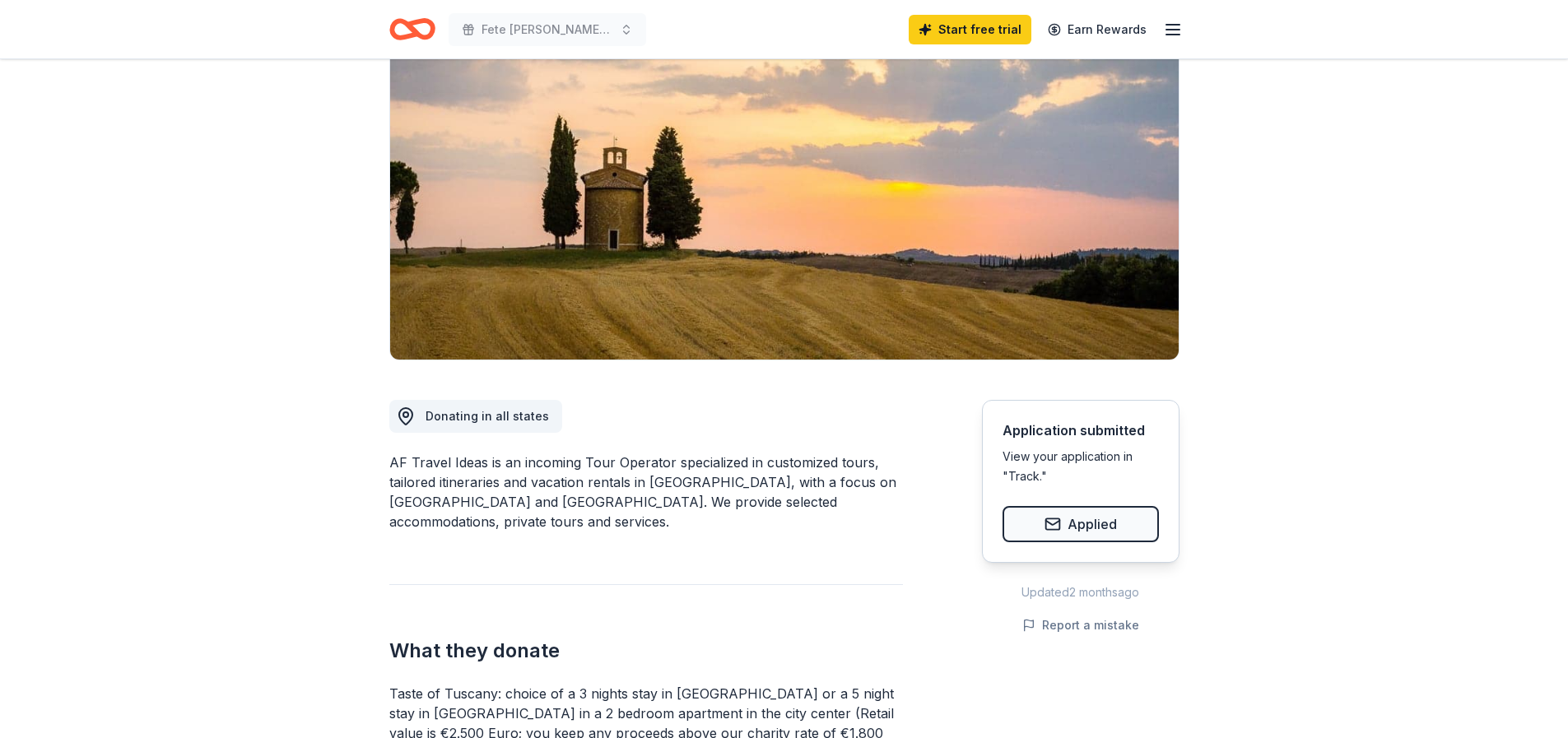
scroll to position [0, 0]
